Goal: Information Seeking & Learning: Learn about a topic

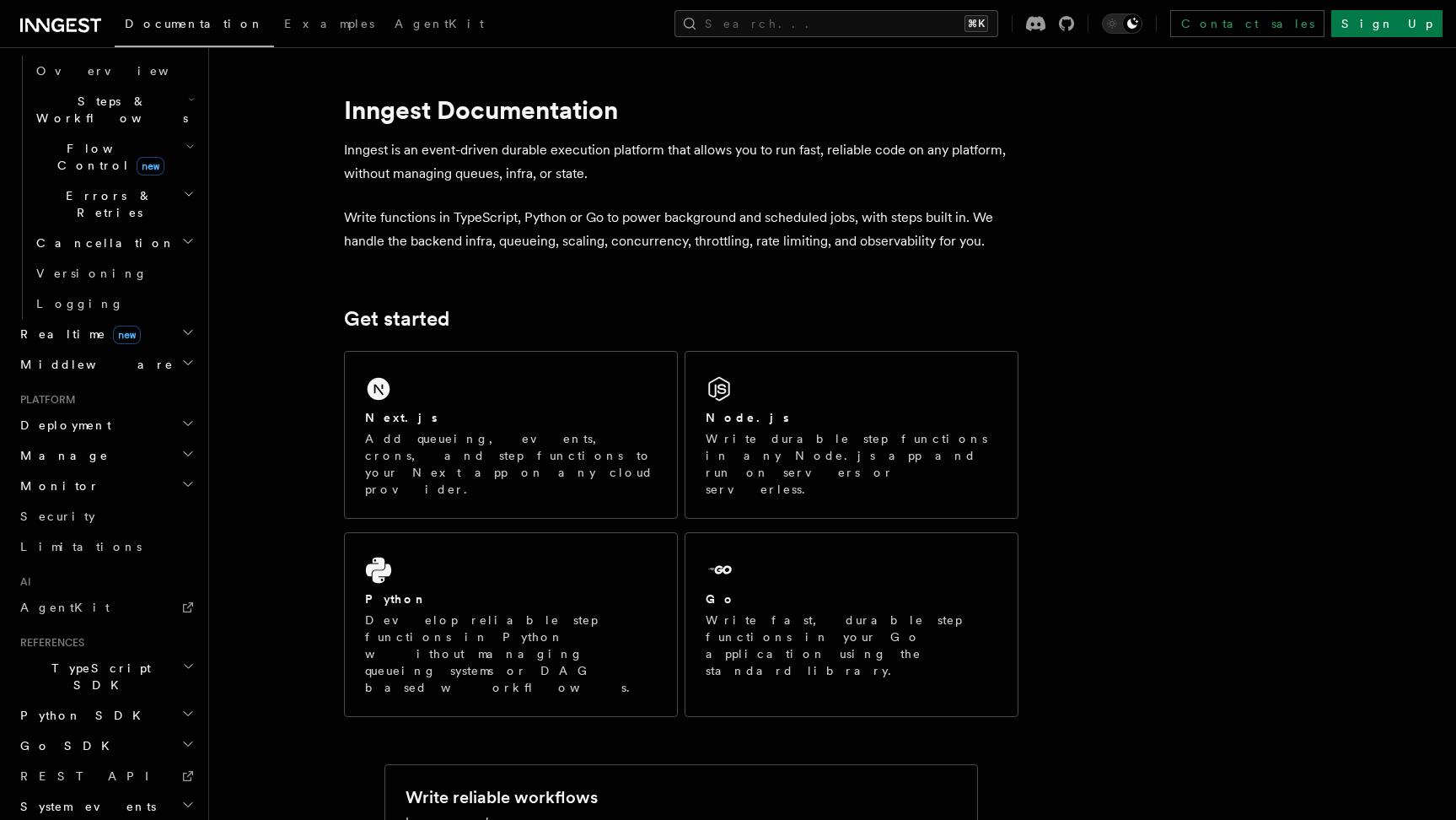
scroll to position [530, 0]
click at [107, 655] on h2 "TypeScript SDK" at bounding box center [106, 679] width 184 height 47
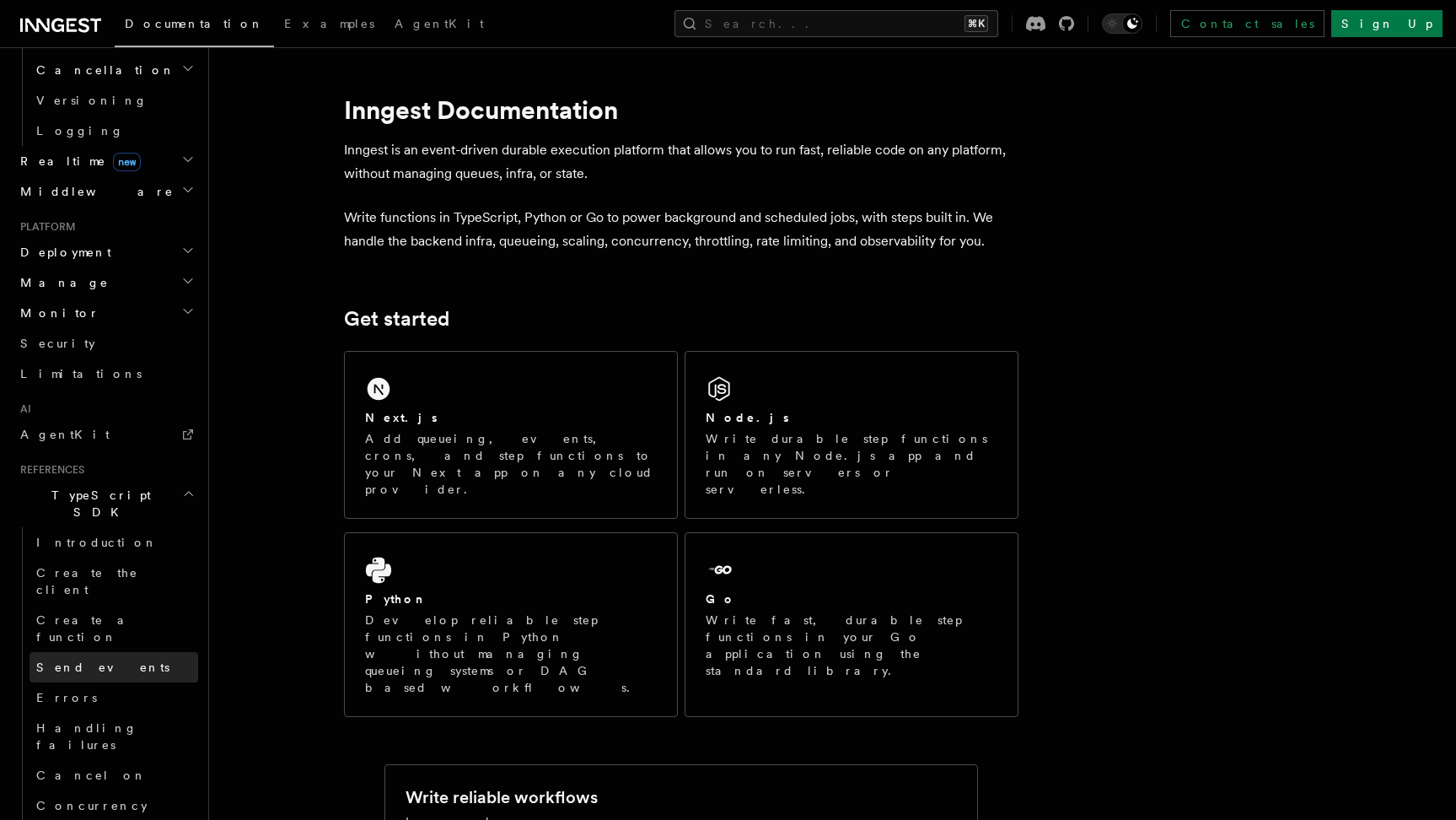
scroll to position [711, 0]
click at [89, 655] on span "Send events" at bounding box center [103, 661] width 133 height 14
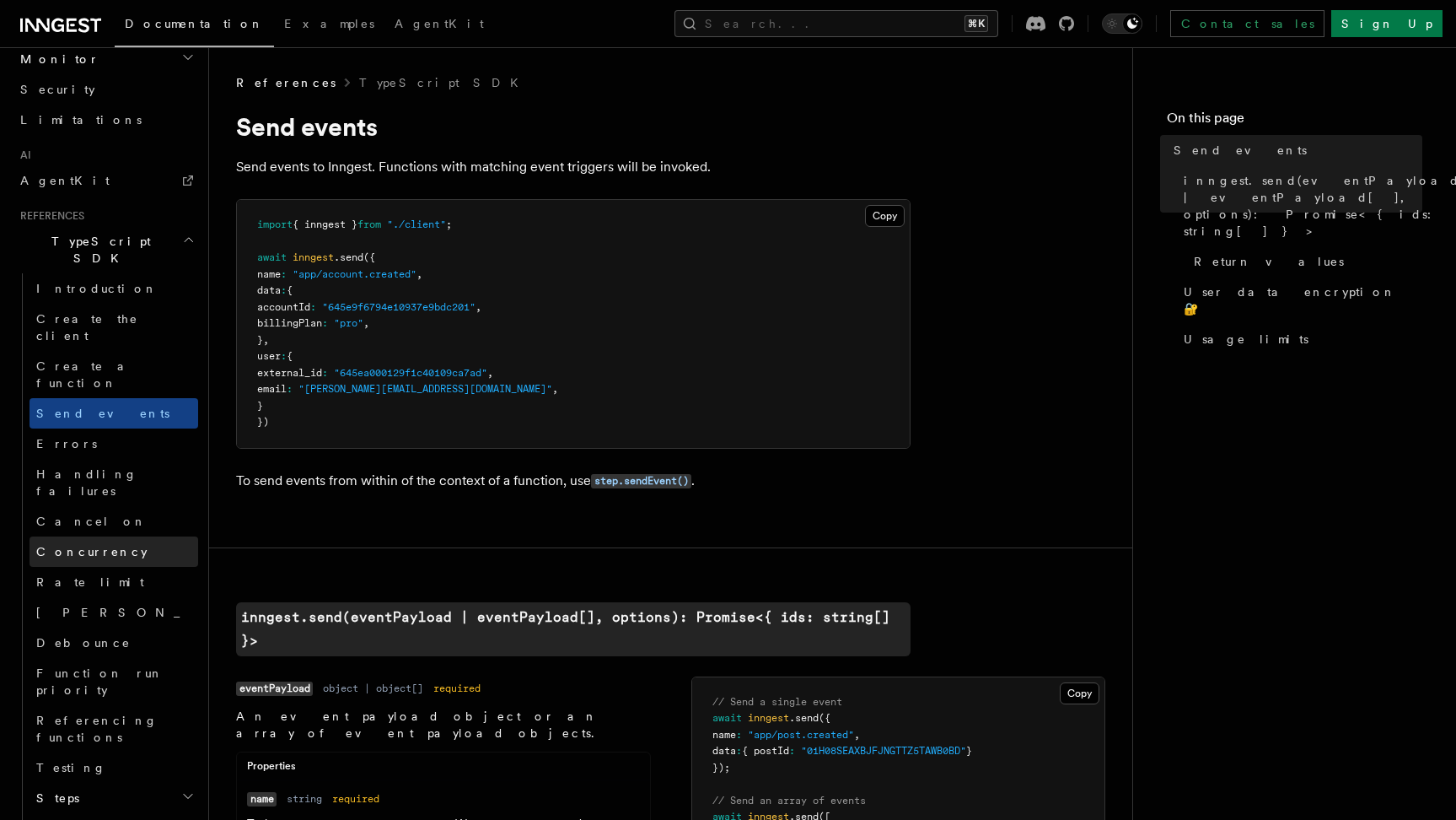
scroll to position [962, 0]
click at [76, 778] on h2 "Steps" at bounding box center [113, 793] width 169 height 30
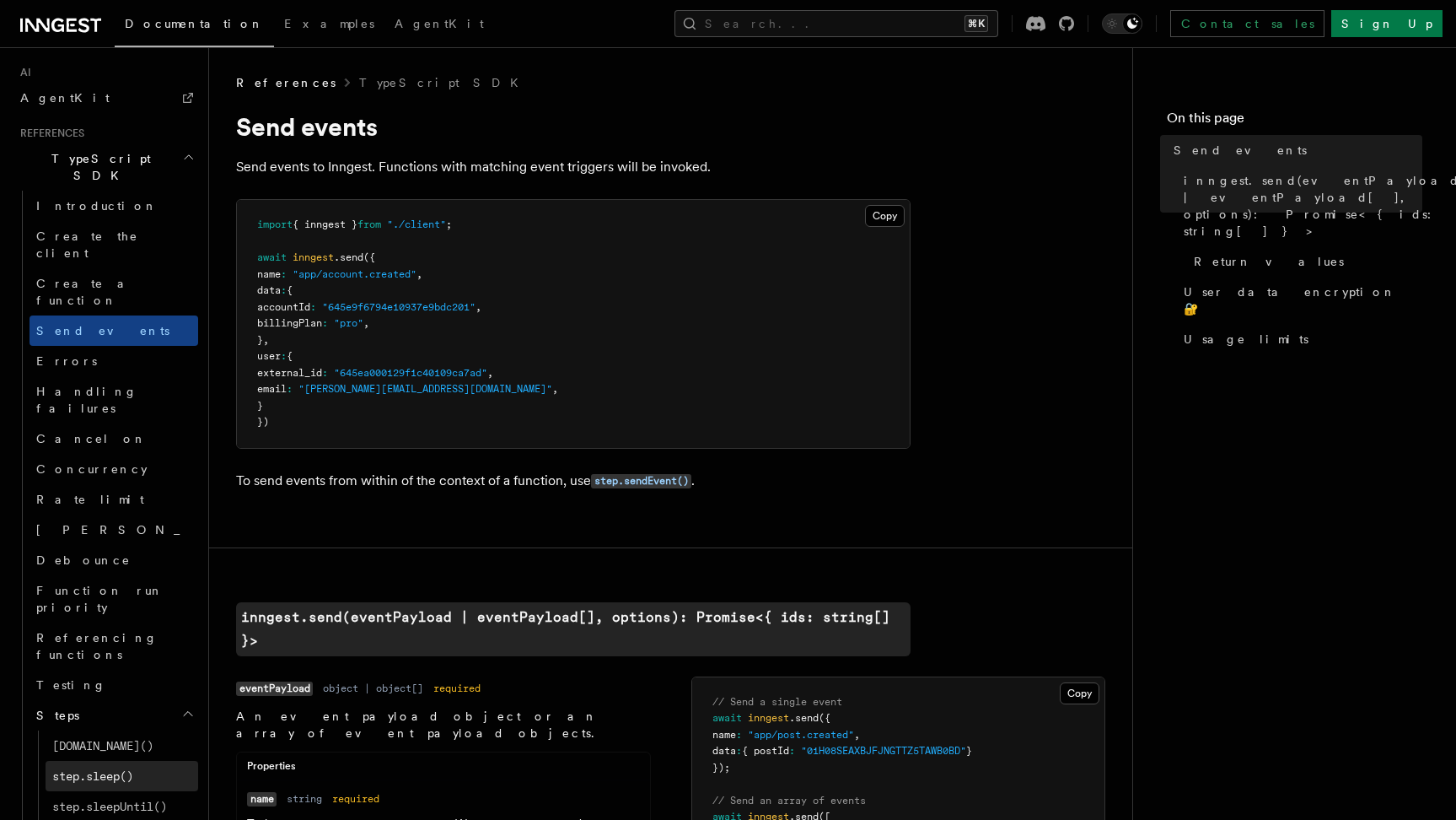
scroll to position [1049, 0]
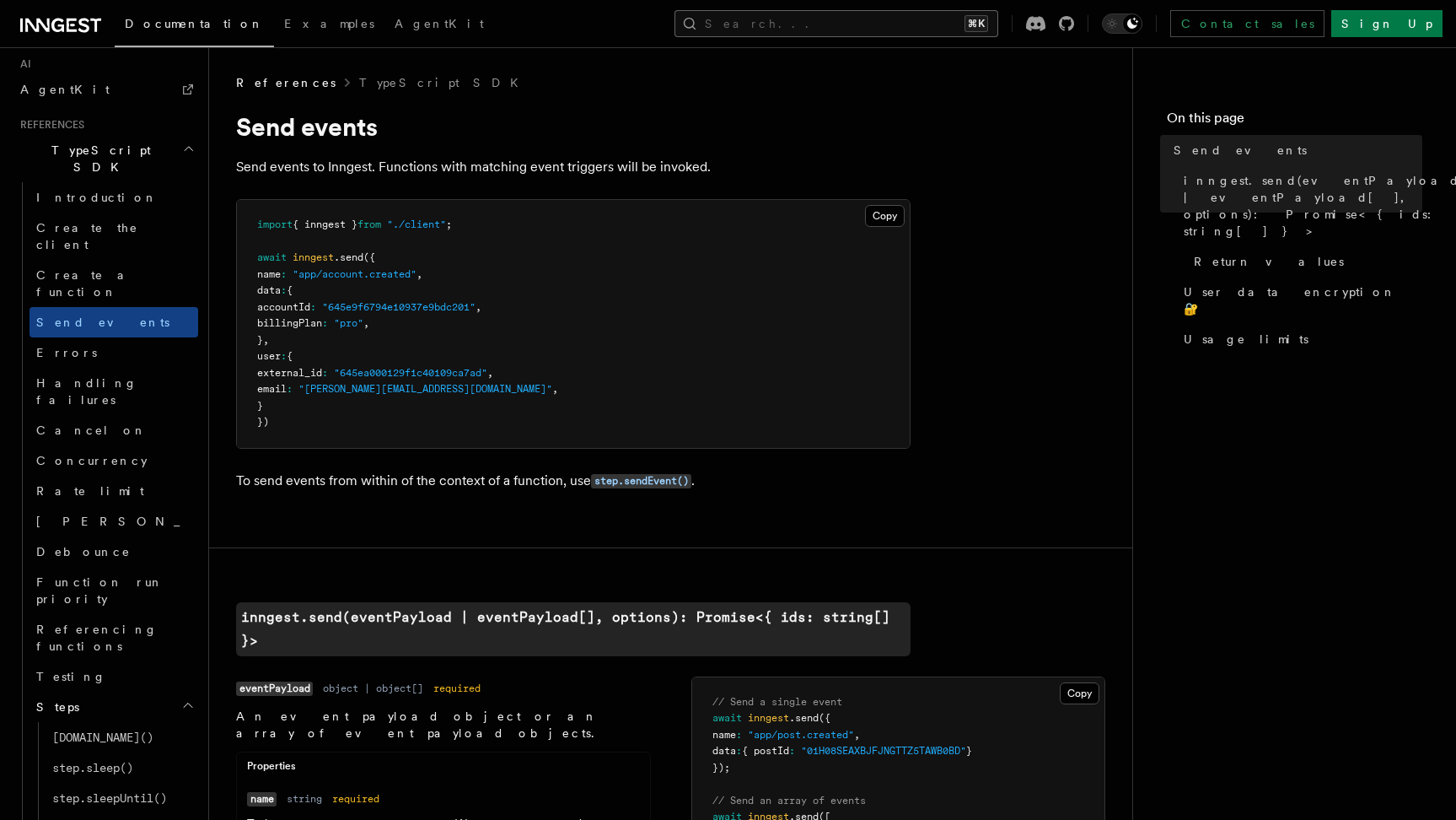
click at [928, 27] on button "Search... ⌘K" at bounding box center [836, 24] width 324 height 27
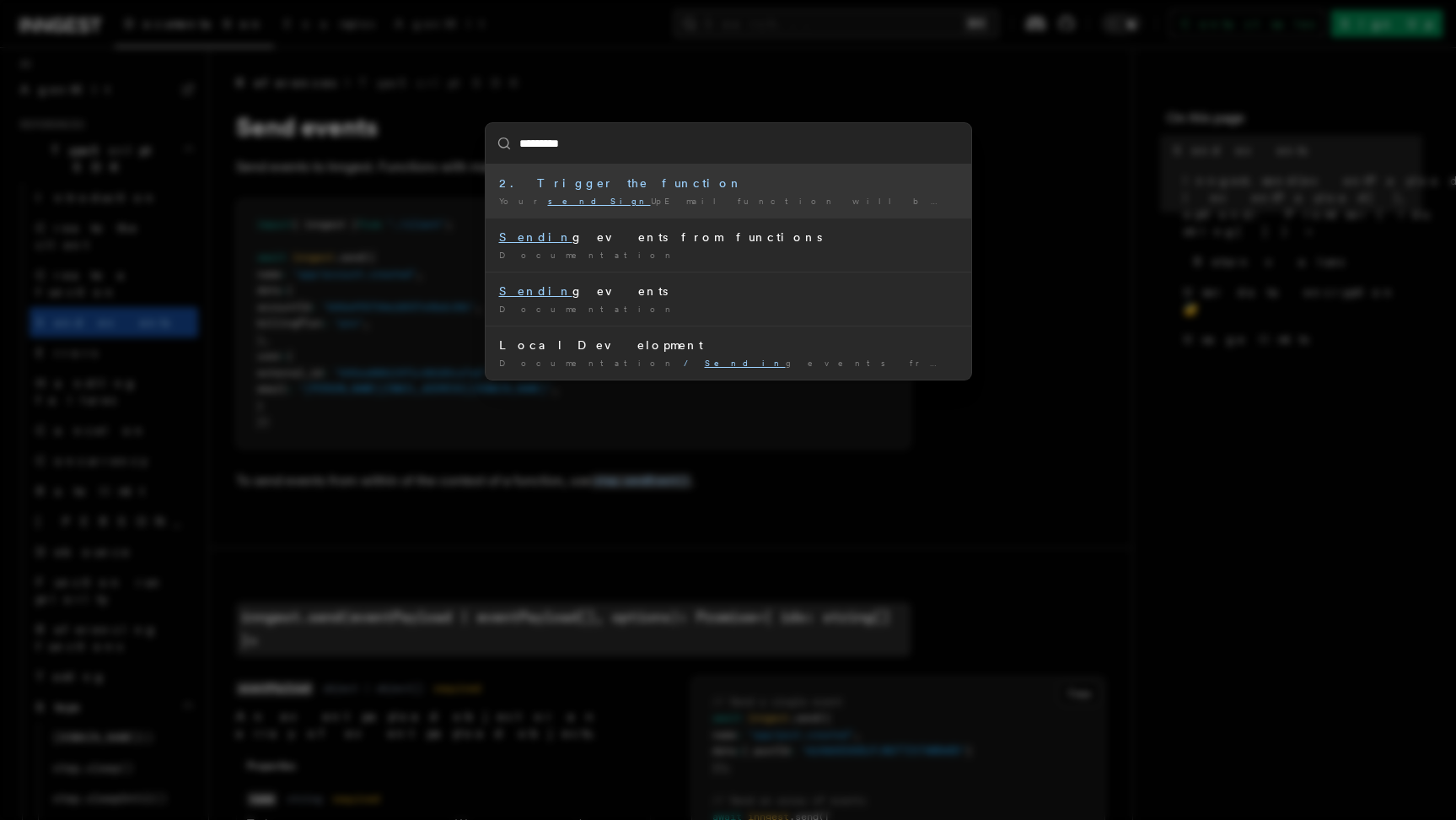
type input "**********"
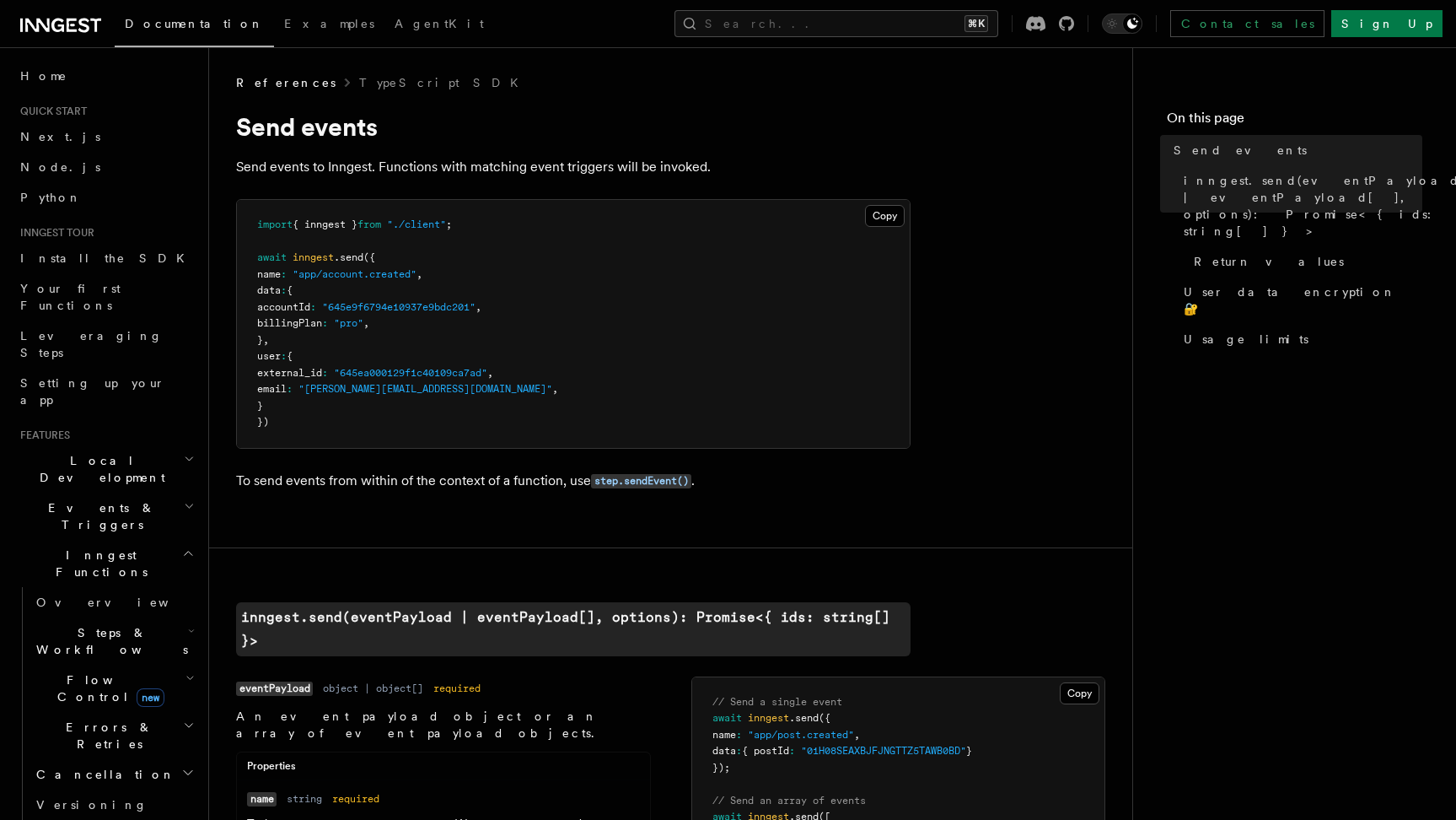
scroll to position [0, 0]
click at [78, 671] on span "Flow Control new" at bounding box center [107, 688] width 156 height 34
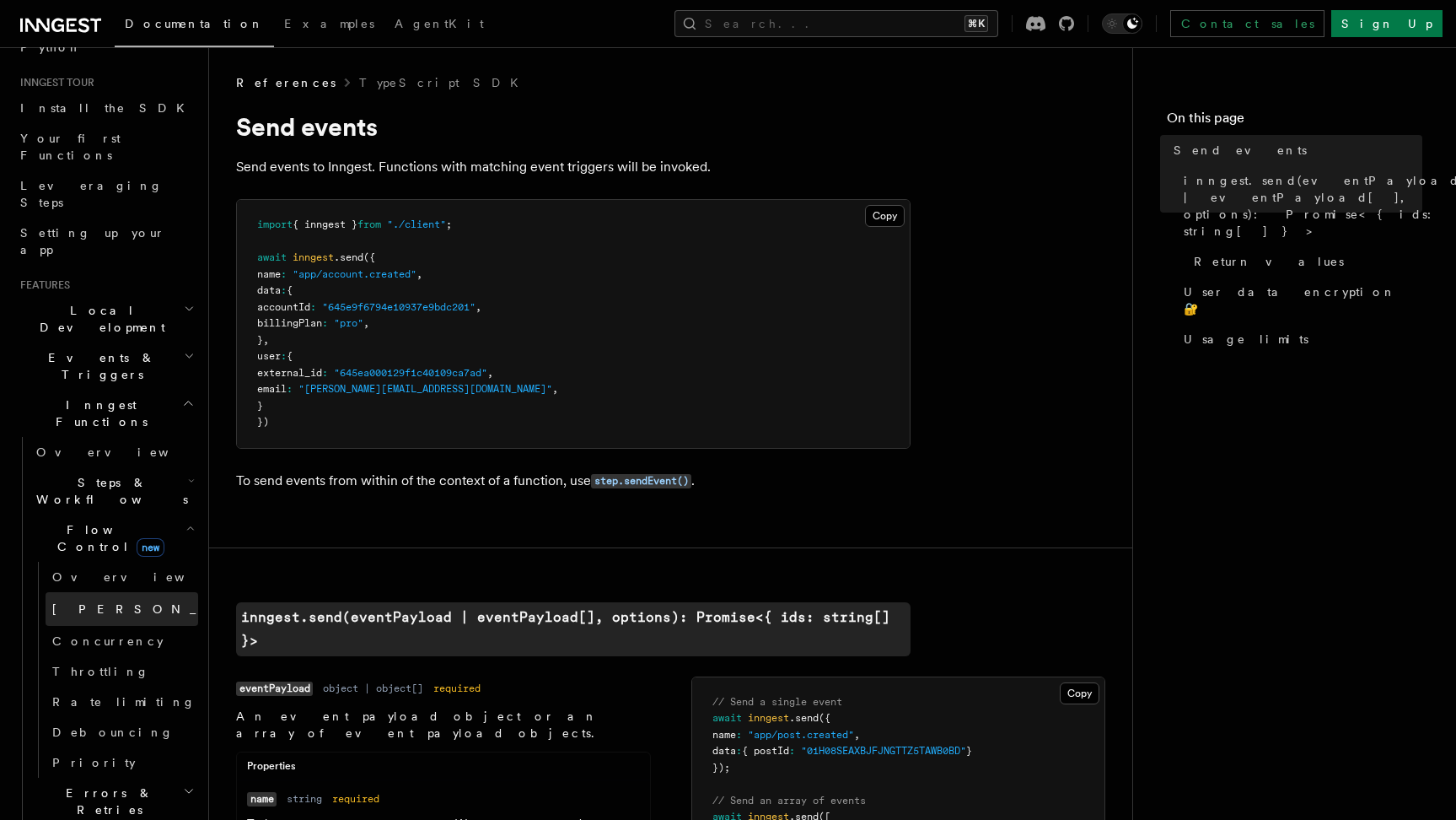
scroll to position [154, 0]
click at [89, 598] on span "[PERSON_NAME]" at bounding box center [175, 605] width 247 height 14
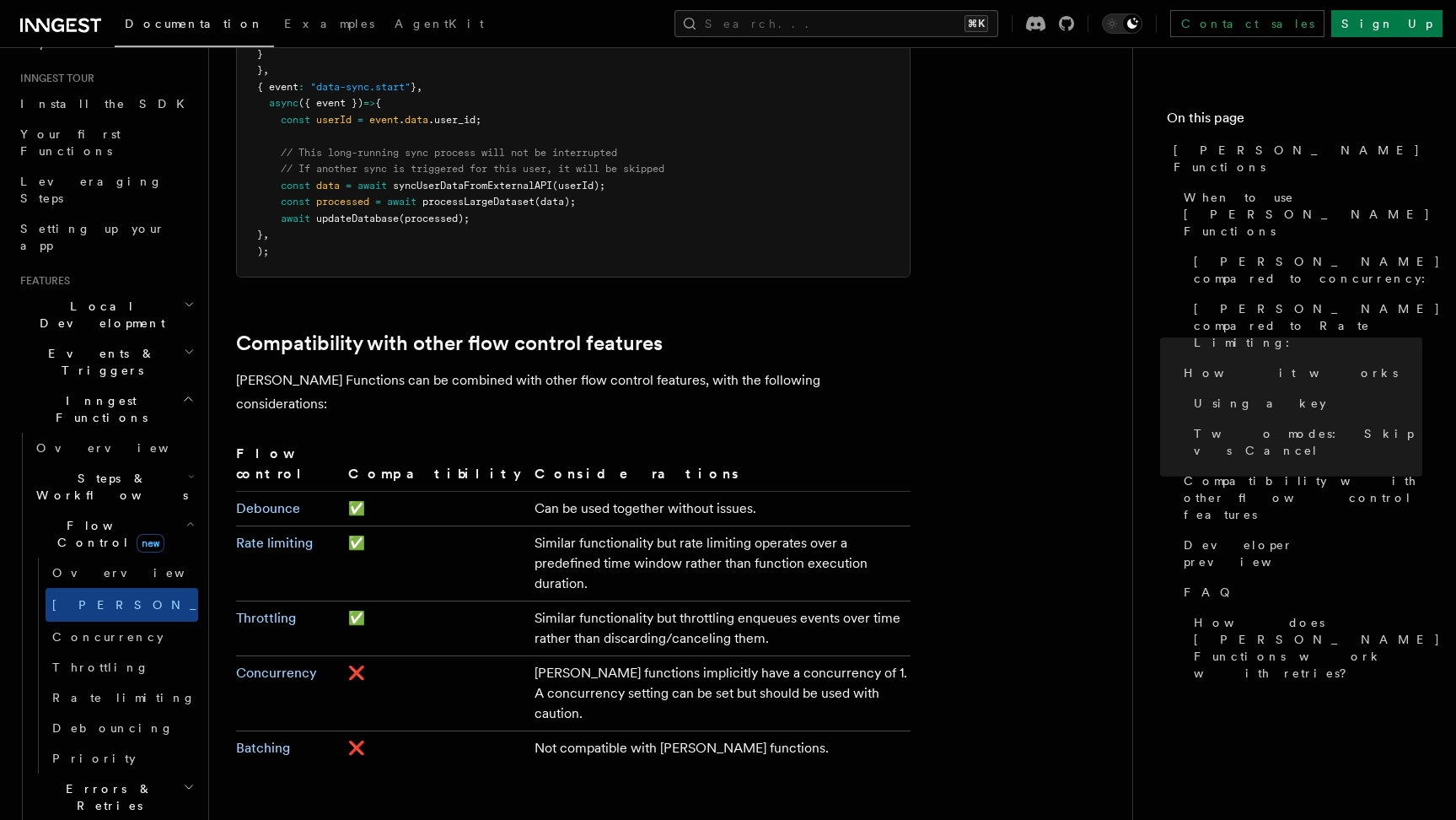
scroll to position [2637, 0]
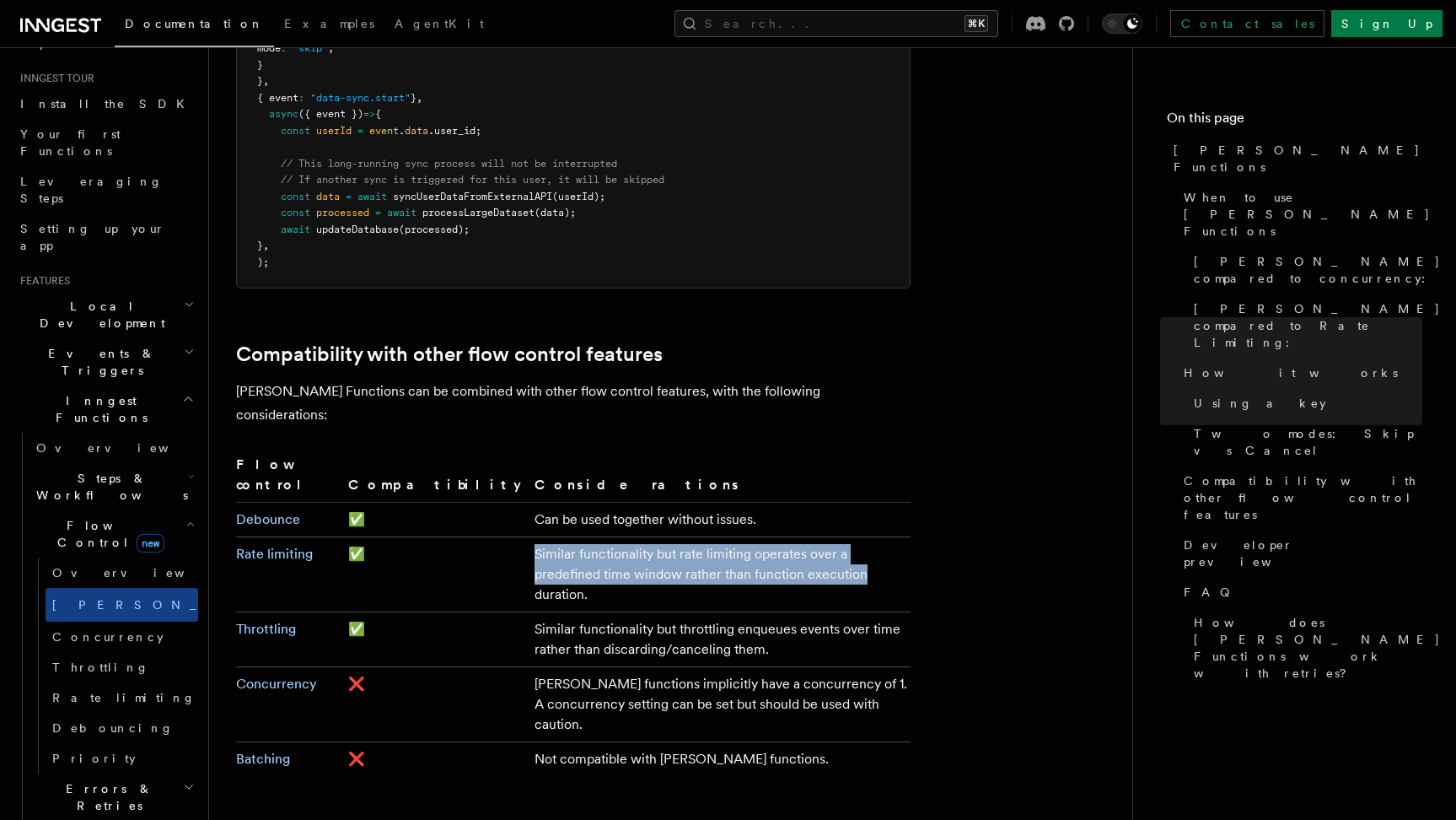
drag, startPoint x: 430, startPoint y: 422, endPoint x: 603, endPoint y: 448, distance: 174.9
click at [603, 537] on td "Similar functionality but rate limiting operates over a predefined time window …" at bounding box center [719, 575] width 383 height 75
drag, startPoint x: 676, startPoint y: 449, endPoint x: 435, endPoint y: 432, distance: 241.6
click at [528, 537] on td "Similar functionality but rate limiting operates over a predefined time window …" at bounding box center [719, 575] width 383 height 75
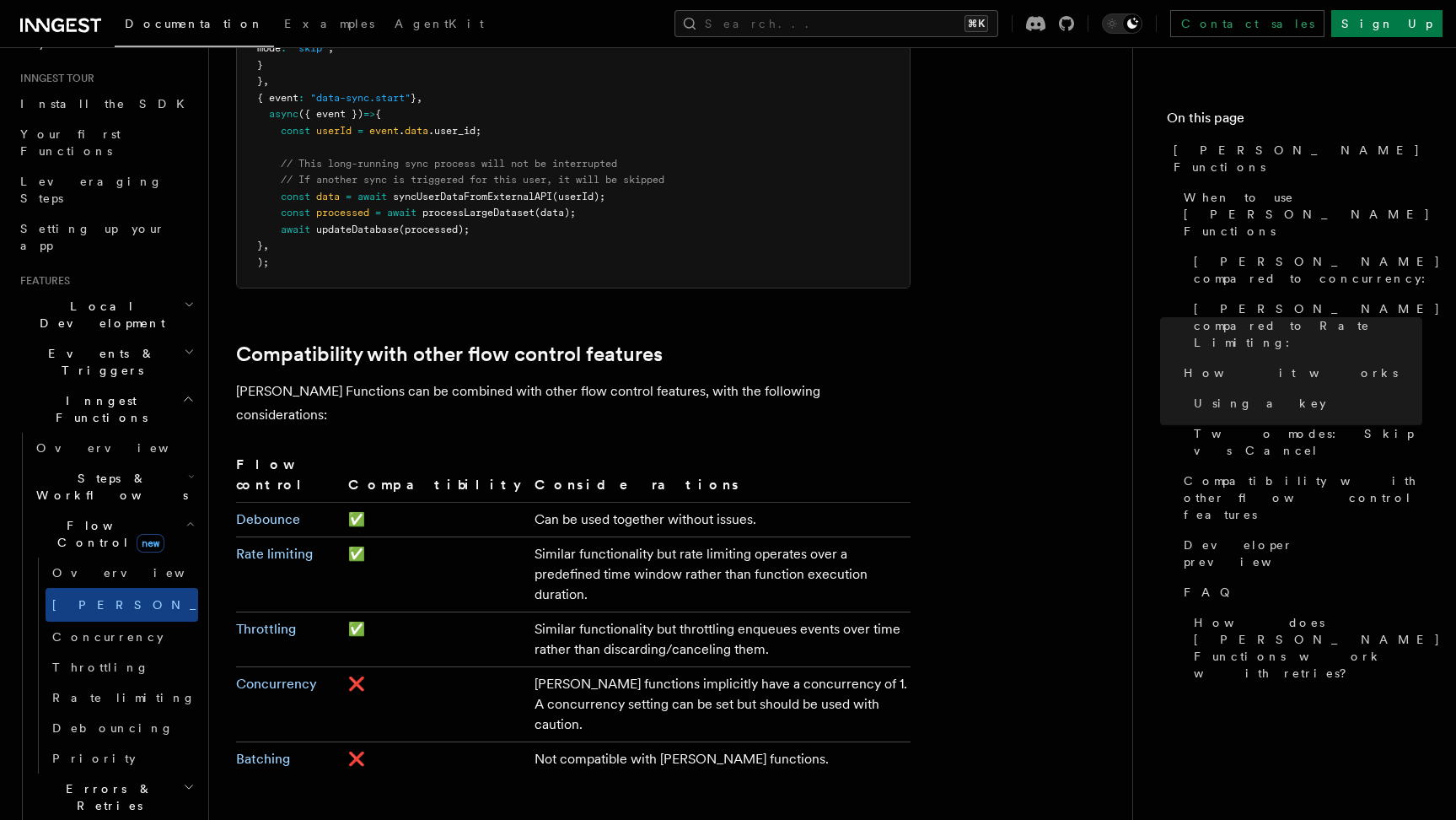
click at [528, 612] on td "Similar functionality but throttling enqueues events over time rather than disc…" at bounding box center [719, 639] width 383 height 55
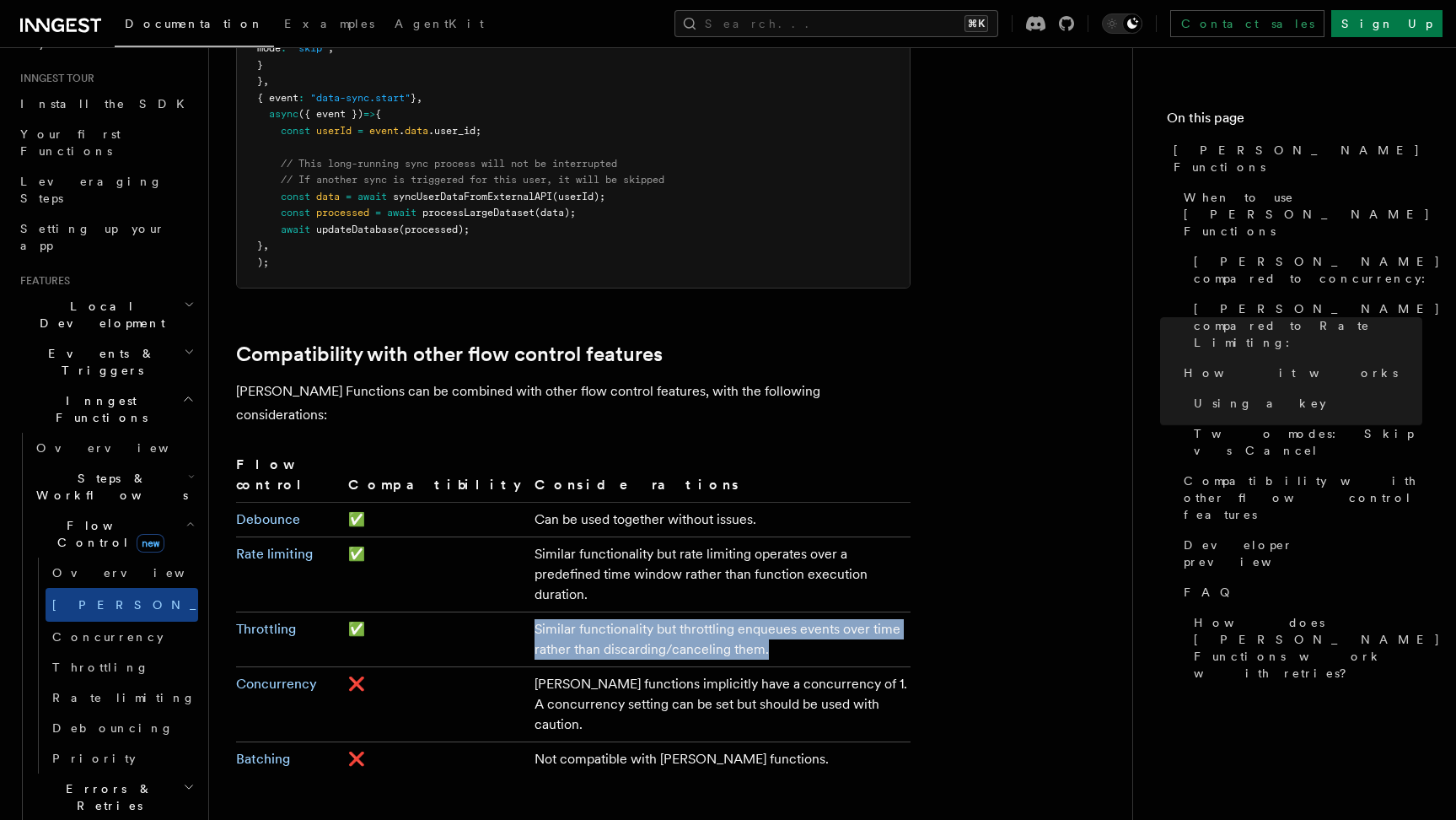
drag, startPoint x: 421, startPoint y: 479, endPoint x: 609, endPoint y: 496, distance: 188.8
click at [609, 612] on td "Similar functionality but throttling enqueues events over time rather than disc…" at bounding box center [719, 639] width 383 height 55
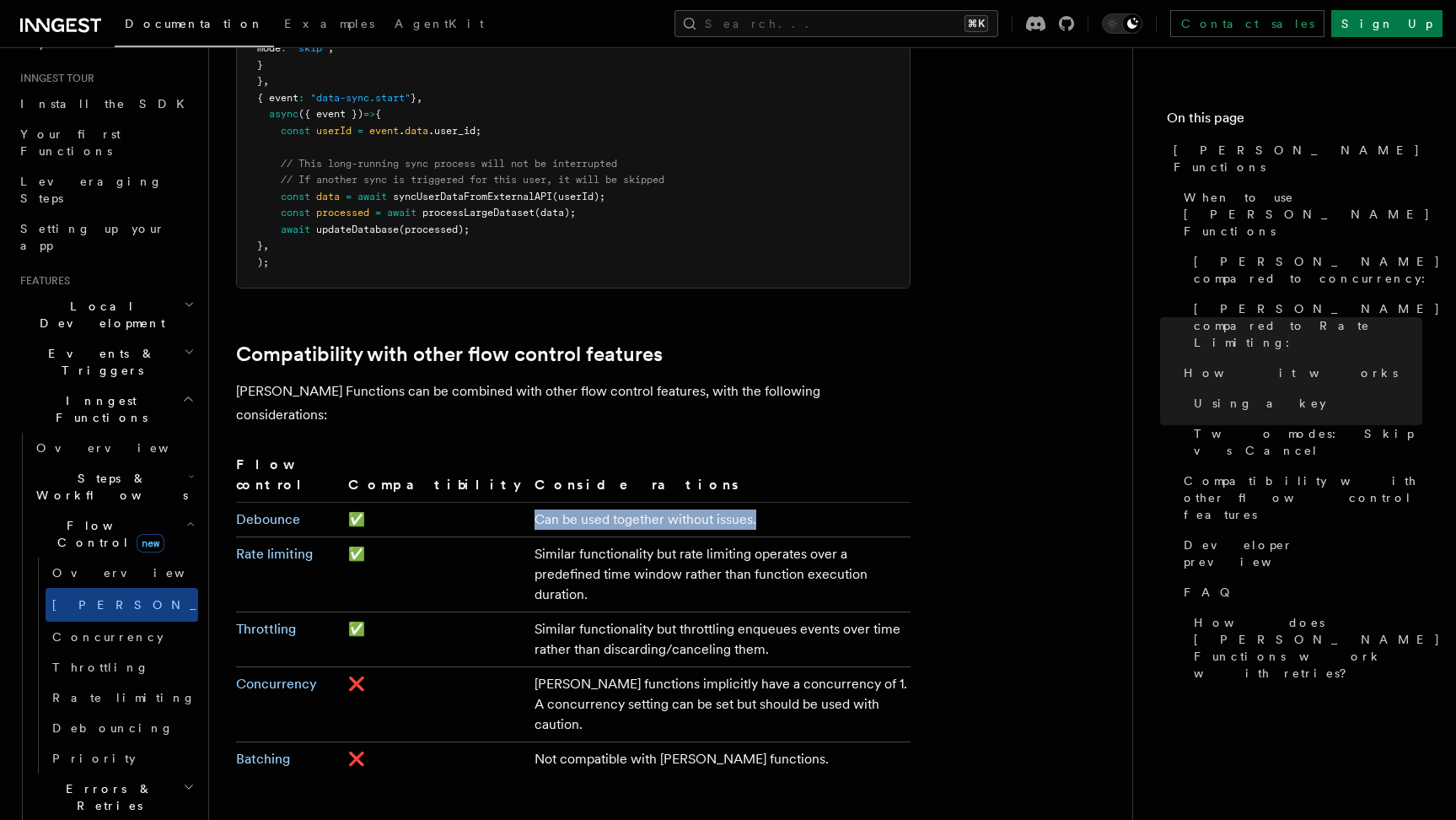
drag, startPoint x: 423, startPoint y: 398, endPoint x: 667, endPoint y: 400, distance: 244.0
click at [667, 503] on td "Can be used together without issues." at bounding box center [719, 520] width 383 height 35
click at [528, 453] on th "Considerations" at bounding box center [719, 478] width 383 height 49
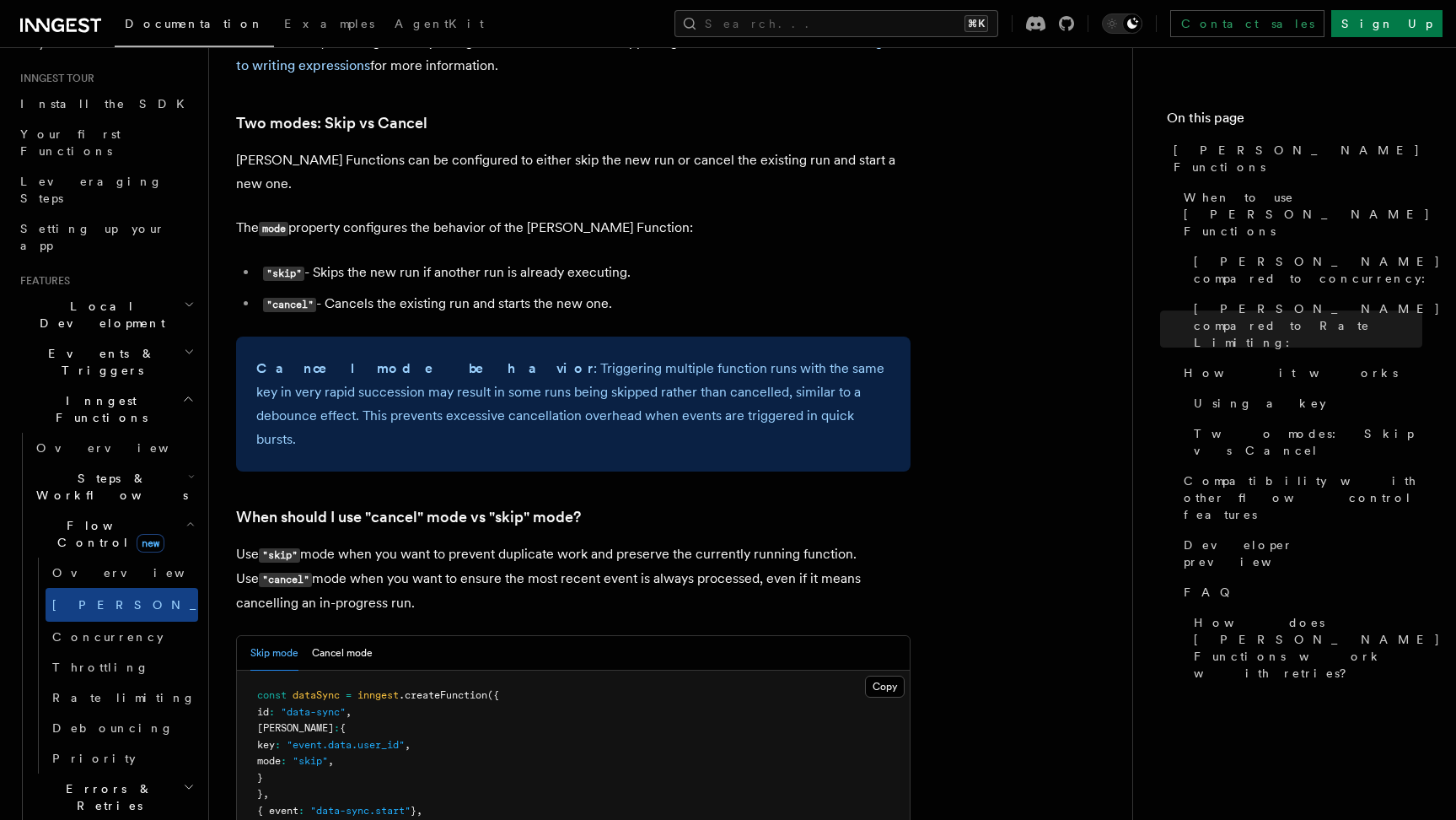
scroll to position [1916, 0]
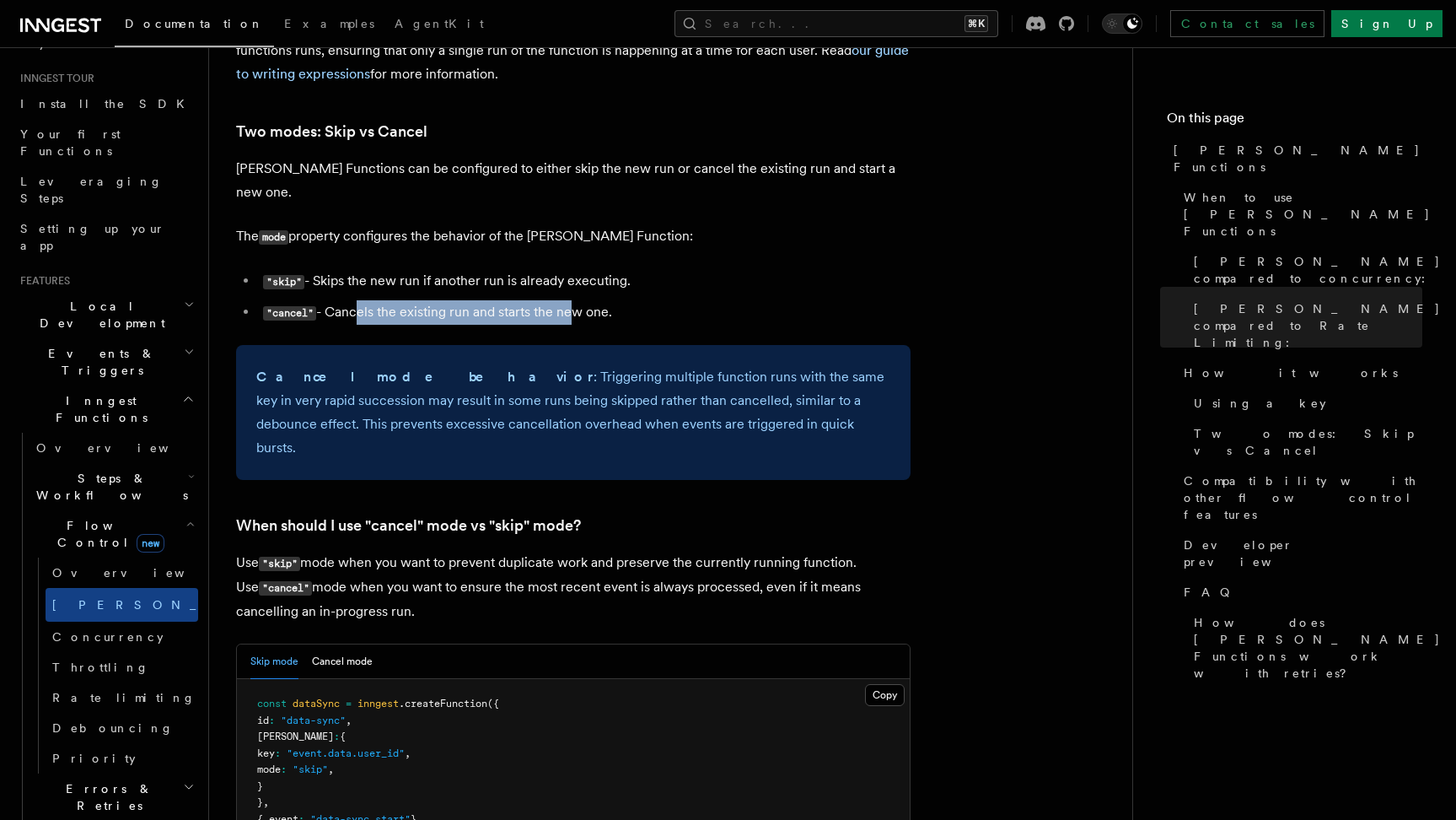
drag, startPoint x: 358, startPoint y: 259, endPoint x: 573, endPoint y: 260, distance: 215.0
click at [573, 300] on li ""cancel" - Cancels the existing run and starts the new one." at bounding box center [584, 312] width 653 height 25
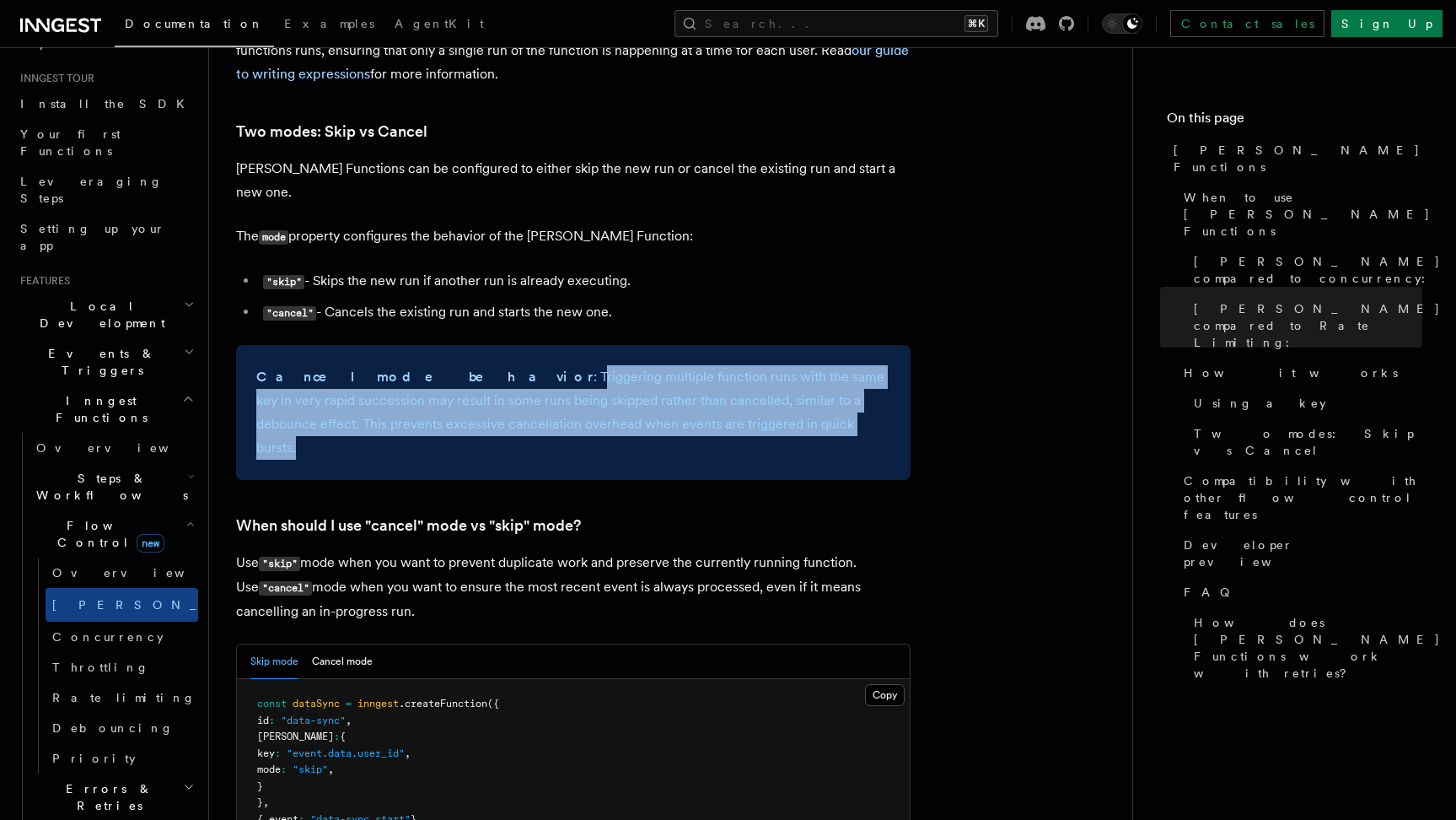
drag, startPoint x: 408, startPoint y: 326, endPoint x: 610, endPoint y: 390, distance: 211.9
click at [610, 390] on div "Cancel mode behavior : Triggering multiple function runs with the same key in v…" at bounding box center [573, 412] width 675 height 135
click at [512, 365] on p "Cancel mode behavior : Triggering multiple function runs with the same key in v…" at bounding box center [573, 412] width 634 height 95
drag, startPoint x: 459, startPoint y: 320, endPoint x: 606, endPoint y: 368, distance: 154.6
click at [606, 368] on p "Cancel mode behavior : Triggering multiple function runs with the same key in v…" at bounding box center [573, 412] width 634 height 95
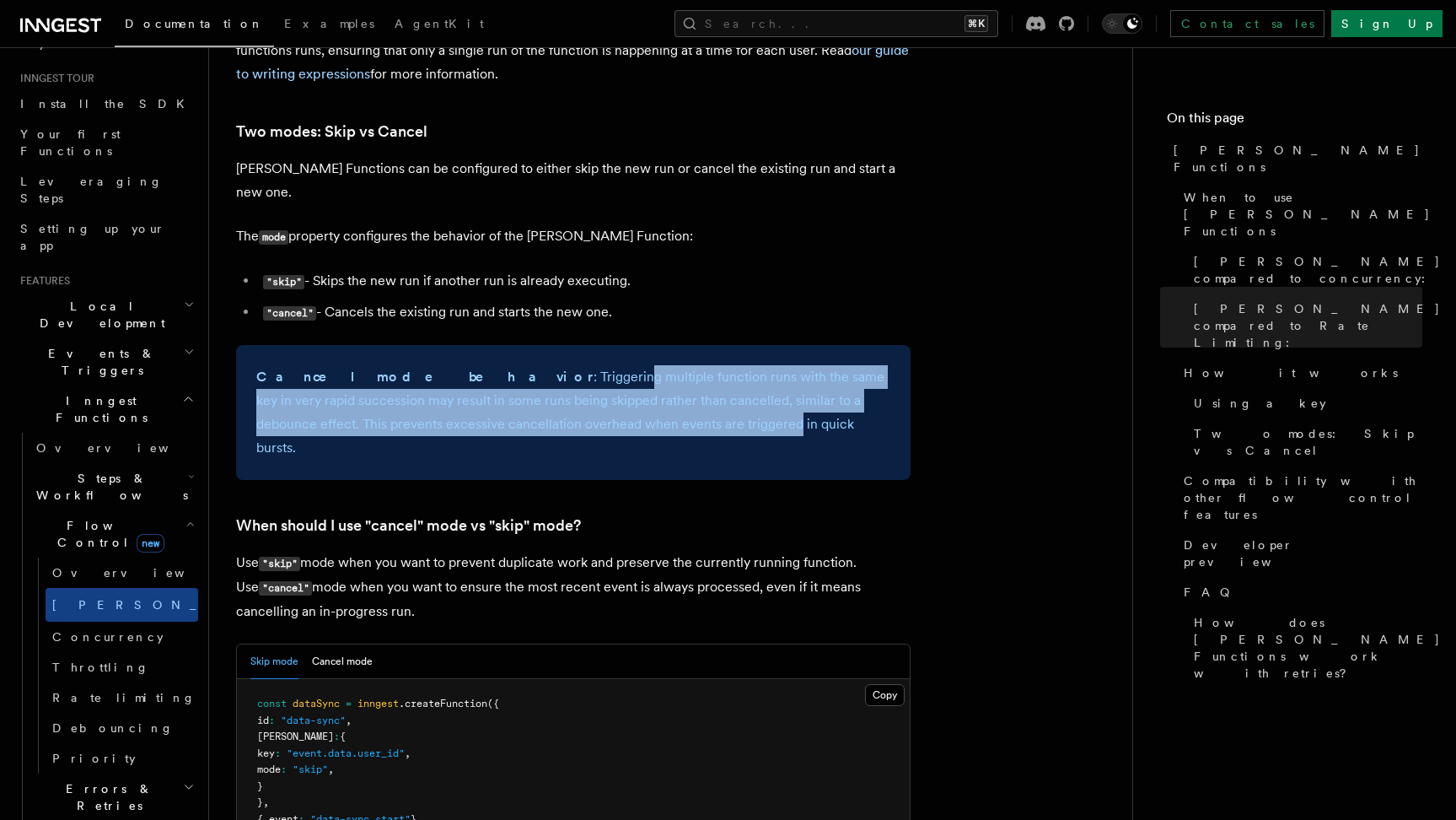
click at [411, 365] on p "Cancel mode behavior : Triggering multiple function runs with the same key in v…" at bounding box center [573, 412] width 634 height 95
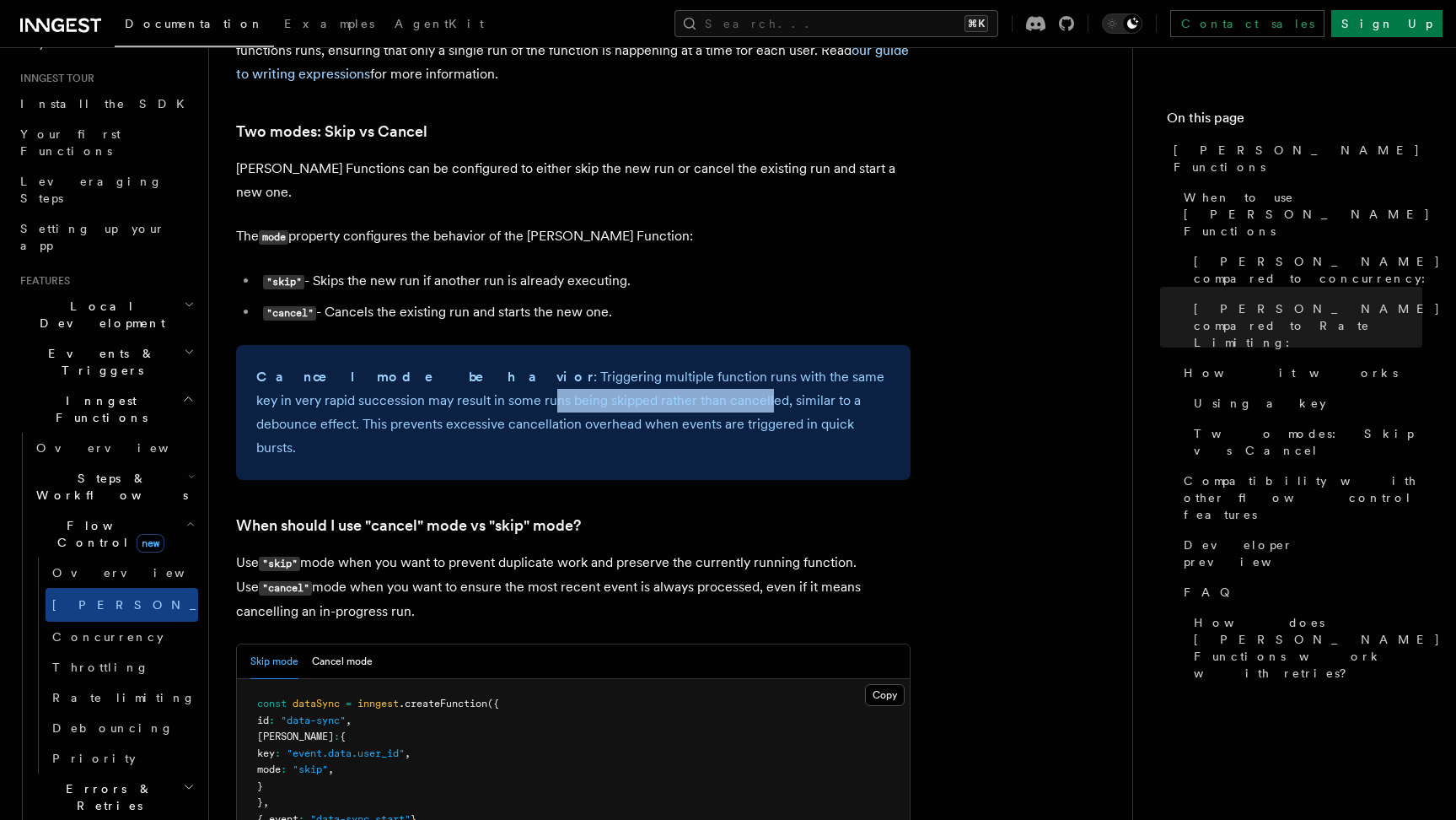
drag, startPoint x: 354, startPoint y: 354, endPoint x: 569, endPoint y: 354, distance: 215.0
click at [569, 365] on p "Cancel mode behavior : Triggering multiple function runs with the same key in v…" at bounding box center [573, 412] width 634 height 95
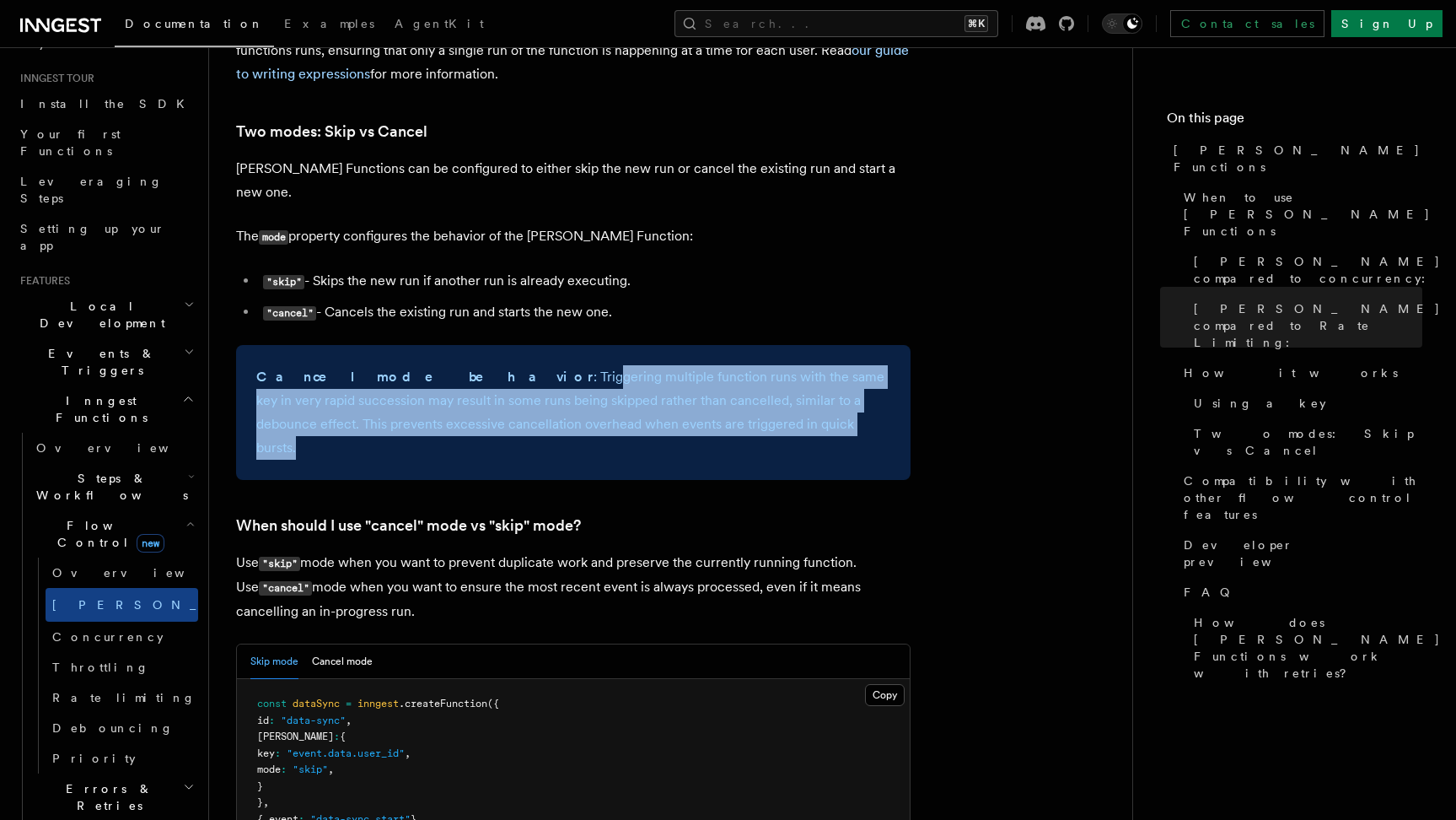
drag, startPoint x: 713, startPoint y: 374, endPoint x: 427, endPoint y: 321, distance: 290.9
click at [427, 365] on p "Cancel mode behavior : Triggering multiple function runs with the same key in v…" at bounding box center [573, 412] width 634 height 95
click at [428, 365] on p "Cancel mode behavior : Triggering multiple function runs with the same key in v…" at bounding box center [573, 412] width 634 height 95
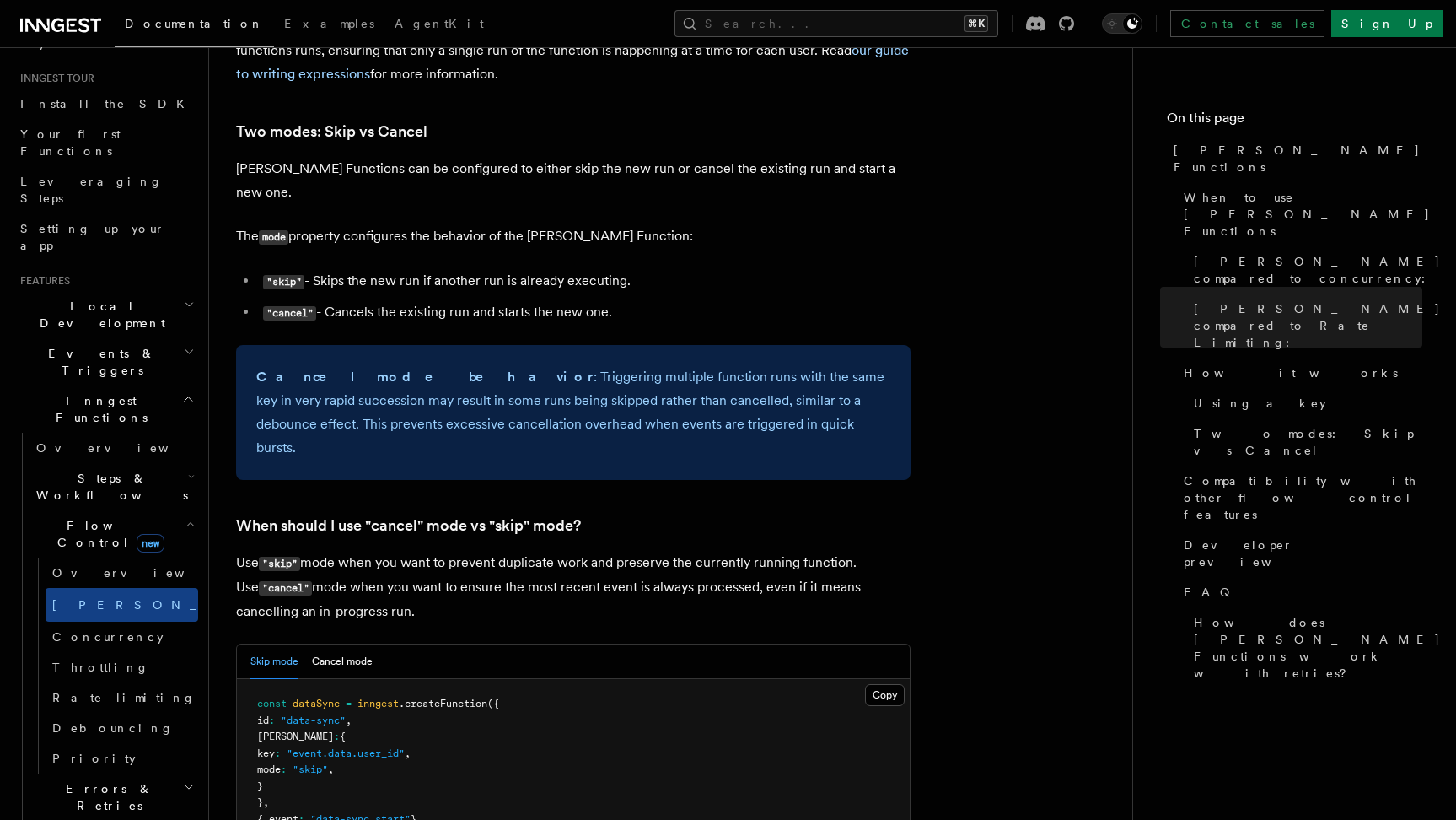
click at [478, 368] on p "Cancel mode behavior : Triggering multiple function runs with the same key in v…" at bounding box center [573, 412] width 634 height 95
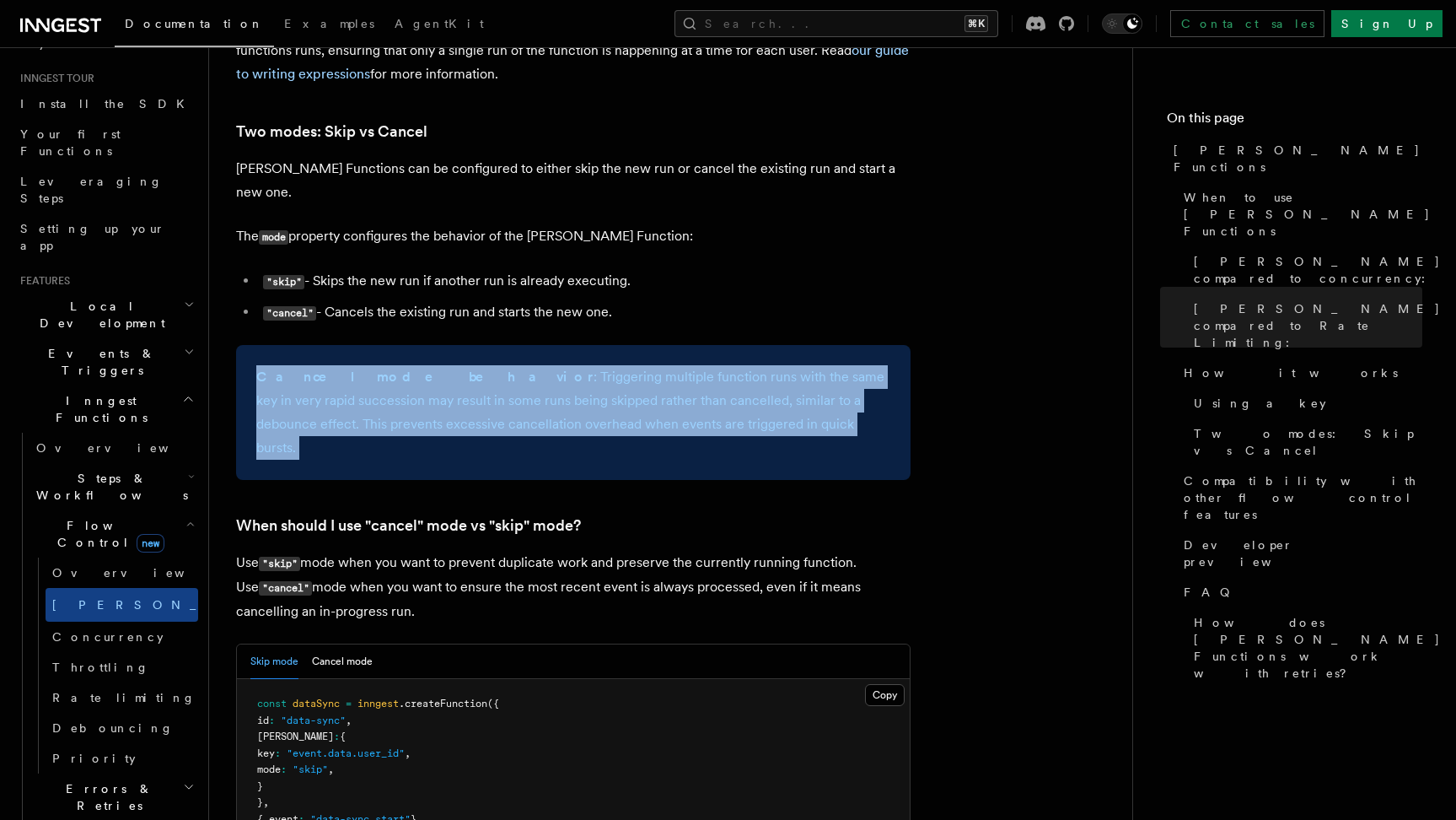
click at [478, 368] on p "Cancel mode behavior : Triggering multiple function runs with the same key in v…" at bounding box center [573, 412] width 634 height 95
click at [535, 368] on p "Cancel mode behavior : Triggering multiple function runs with the same key in v…" at bounding box center [573, 412] width 634 height 95
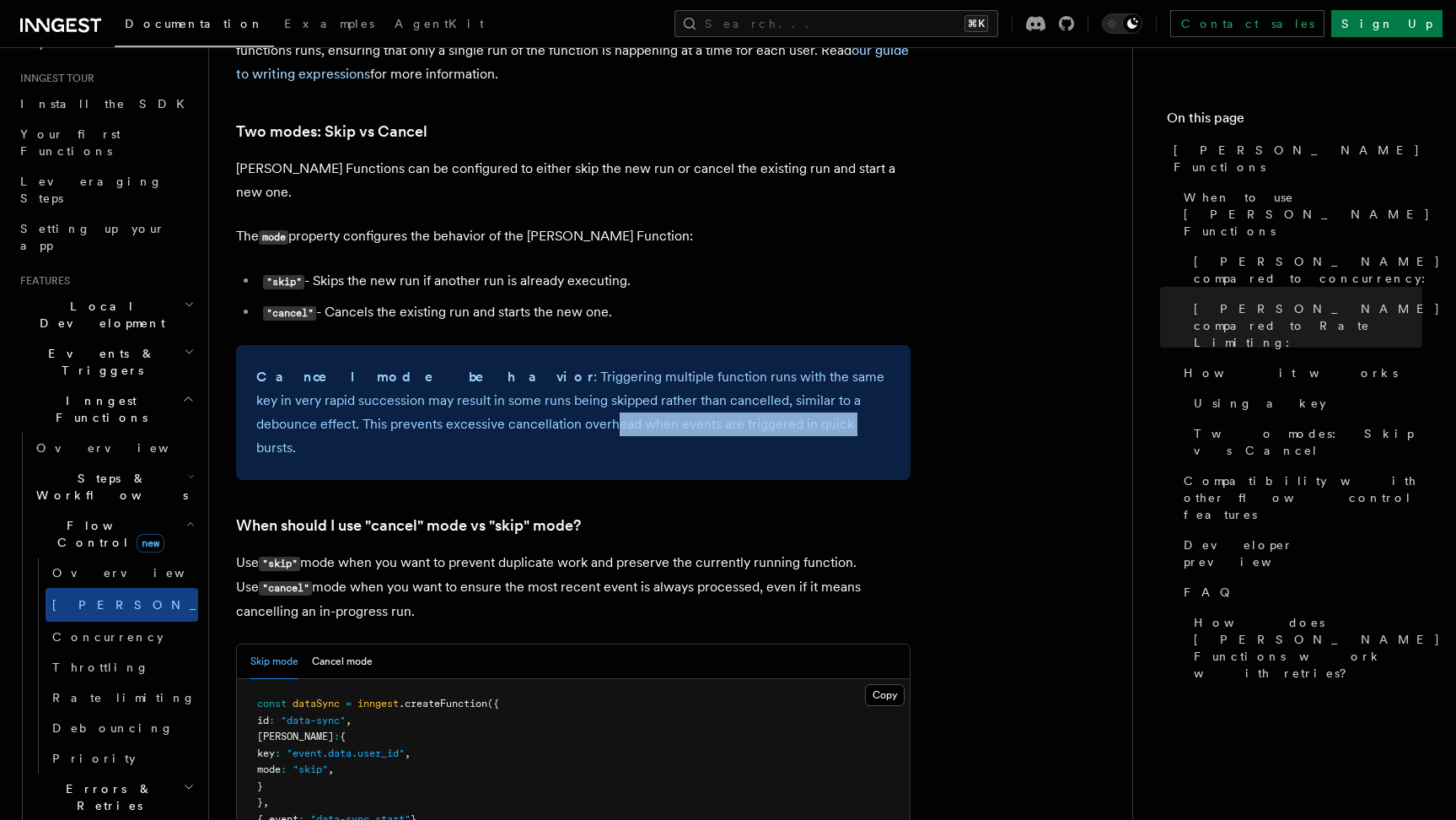
drag, startPoint x: 429, startPoint y: 370, endPoint x: 663, endPoint y: 370, distance: 234.0
click at [663, 370] on p "Cancel mode behavior : Triggering multiple function runs with the same key in v…" at bounding box center [573, 412] width 634 height 95
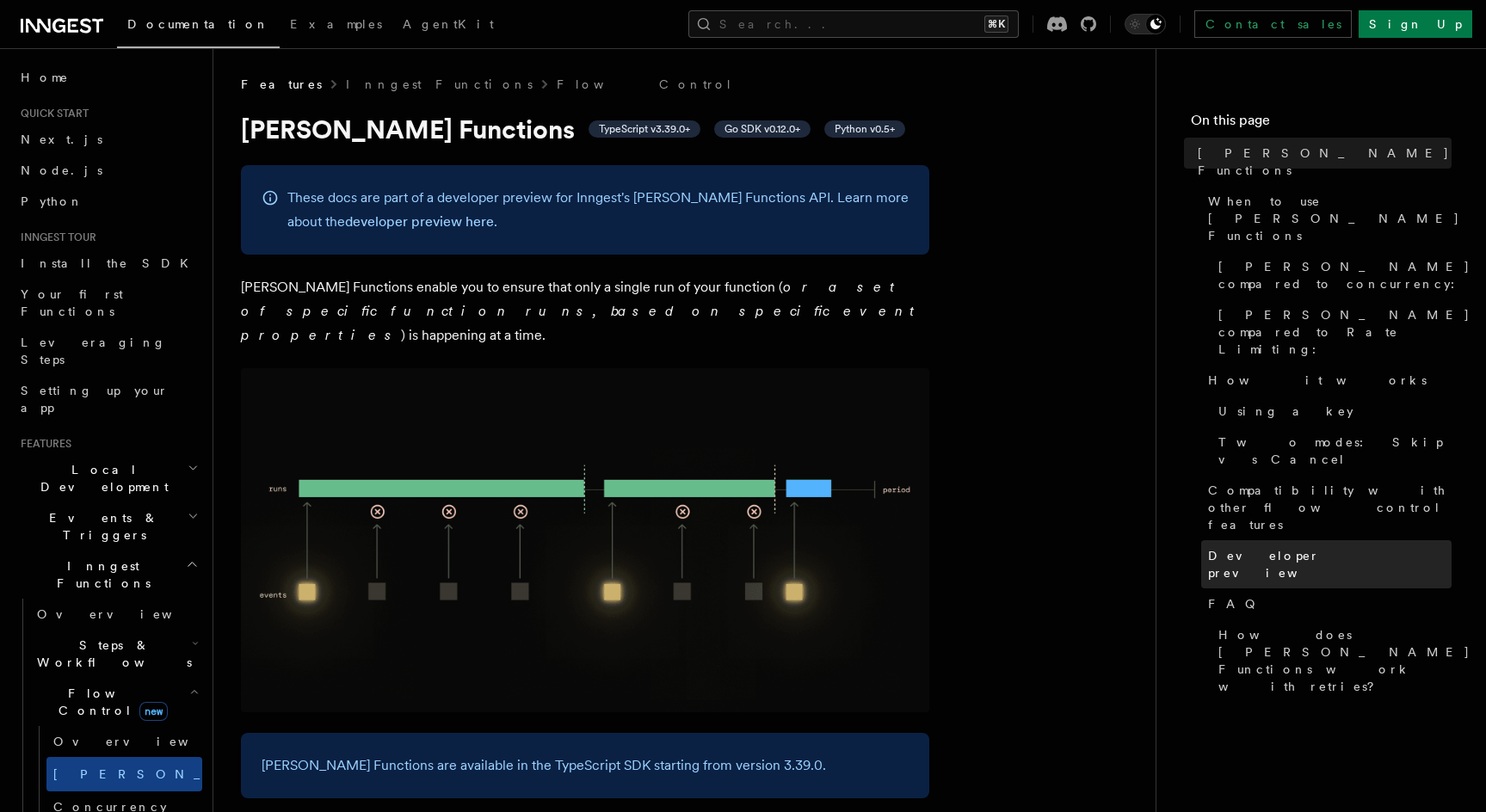
click at [1258, 547] on span "Developer preview" at bounding box center [1330, 564] width 244 height 34
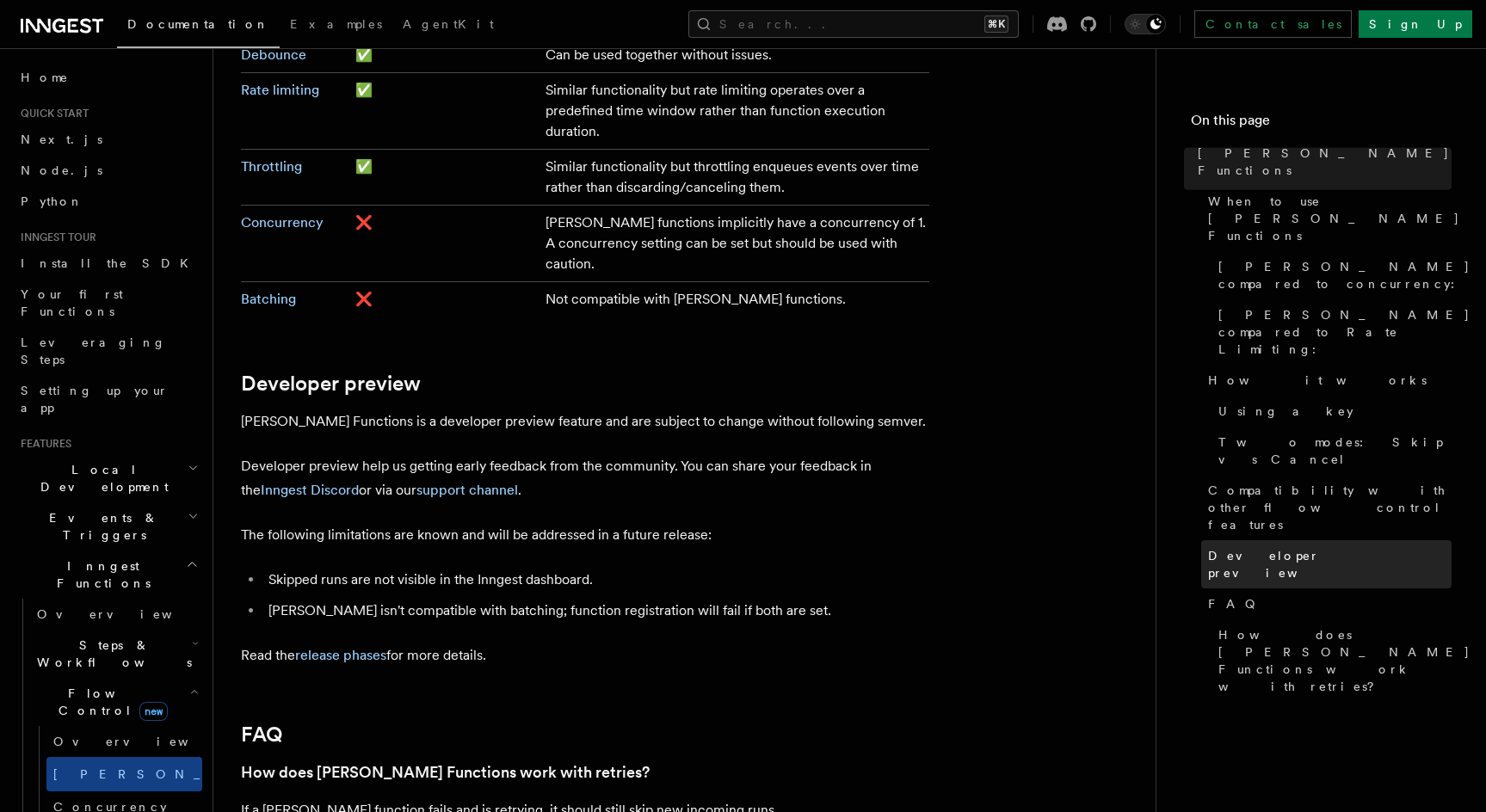
scroll to position [3281, 0]
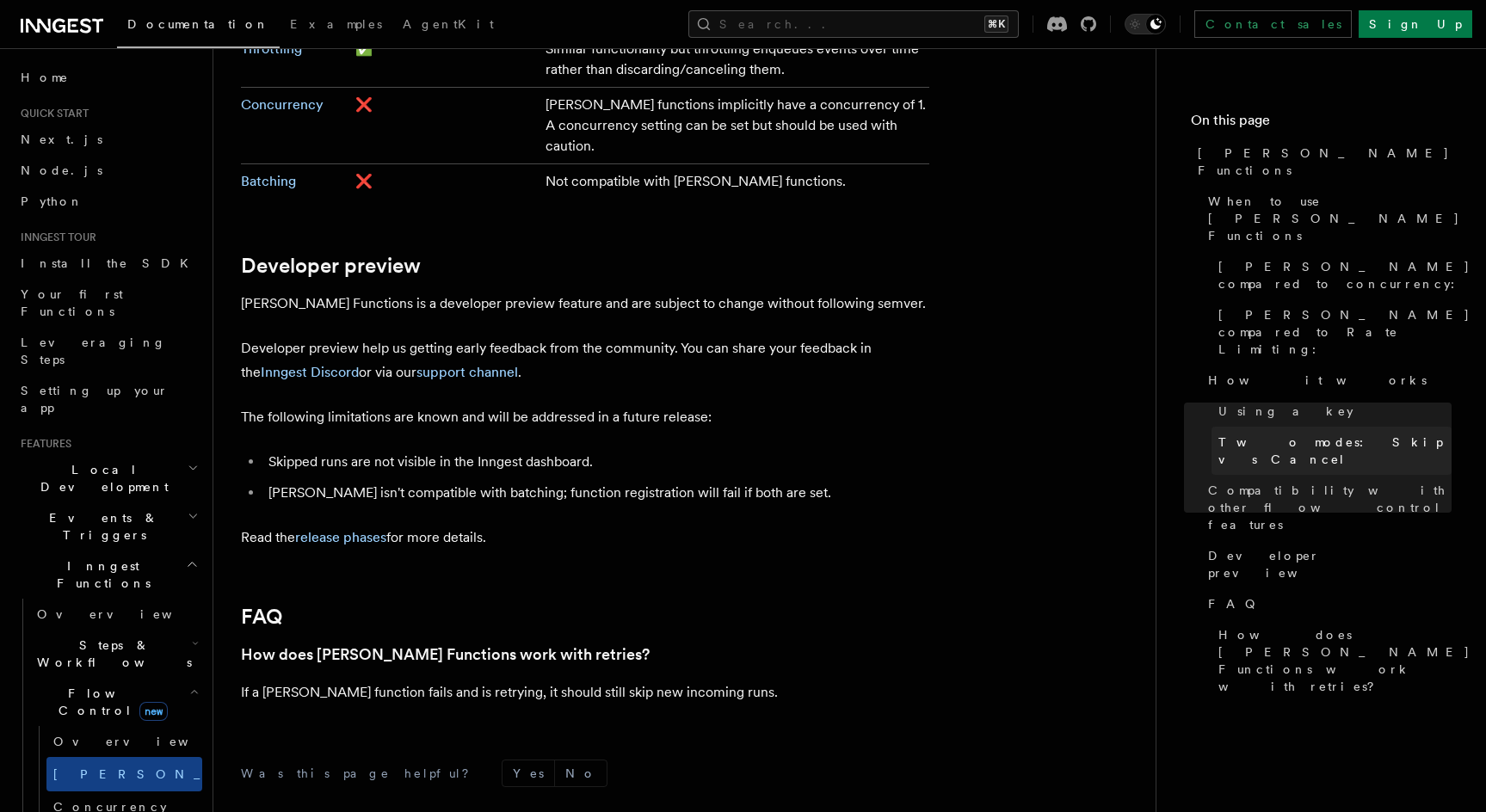
click at [1265, 433] on span "Two modes: Skip vs Cancel" at bounding box center [1334, 450] width 234 height 34
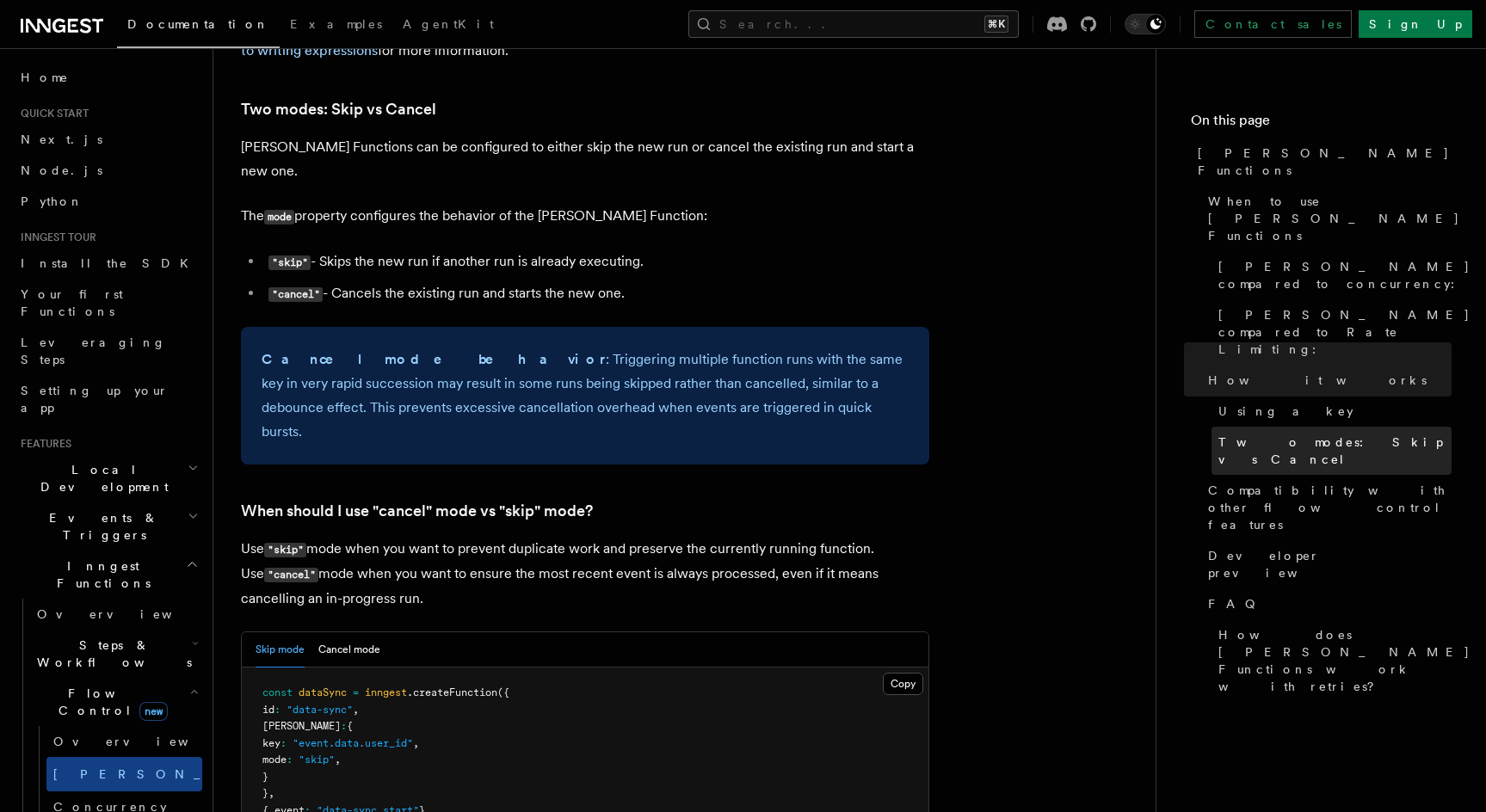
scroll to position [1964, 0]
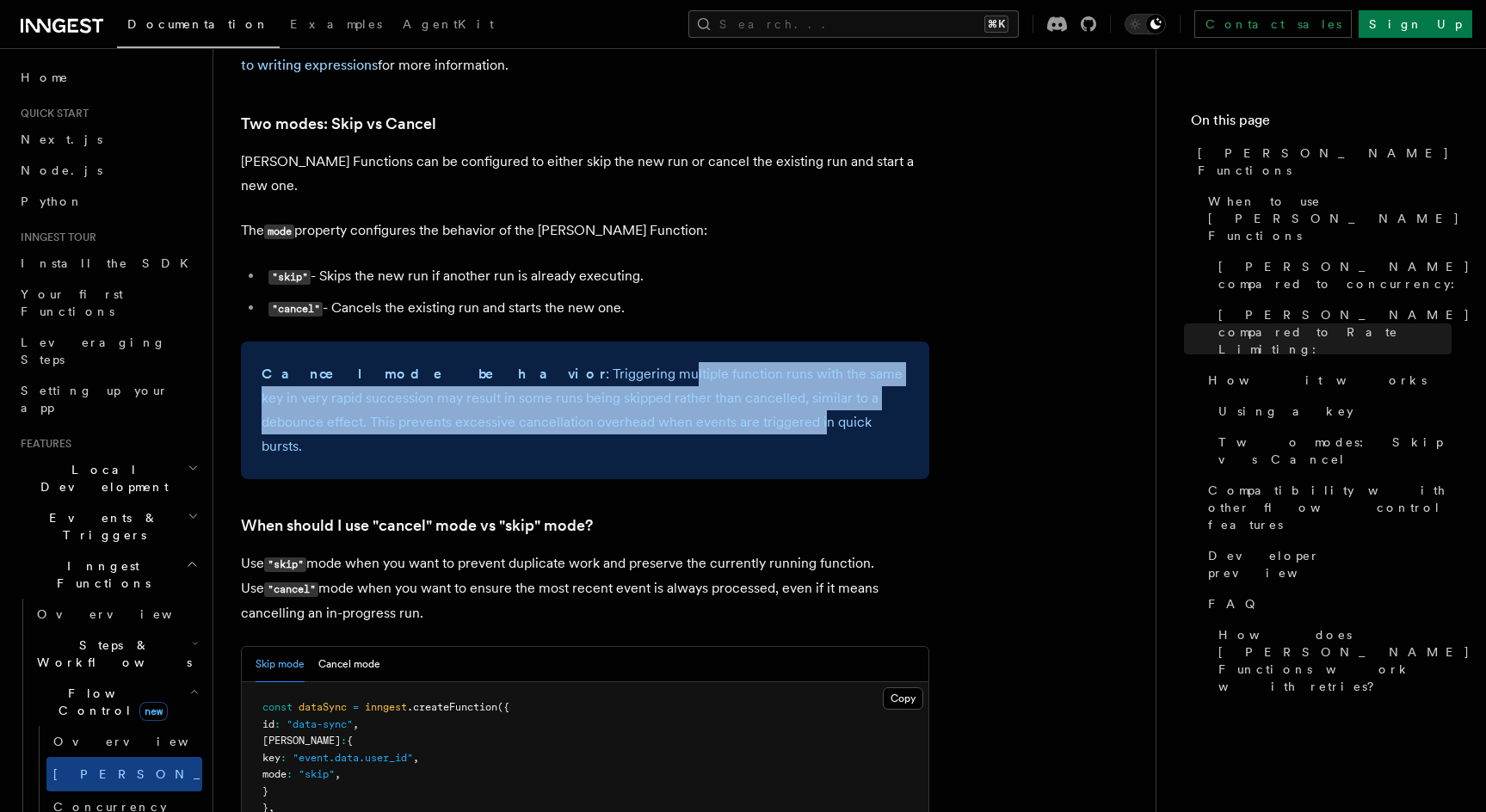
drag, startPoint x: 493, startPoint y: 318, endPoint x: 627, endPoint y: 365, distance: 142.0
click at [627, 365] on p "Cancel mode behavior : Triggering multiple function runs with the same key in v…" at bounding box center [584, 410] width 647 height 97
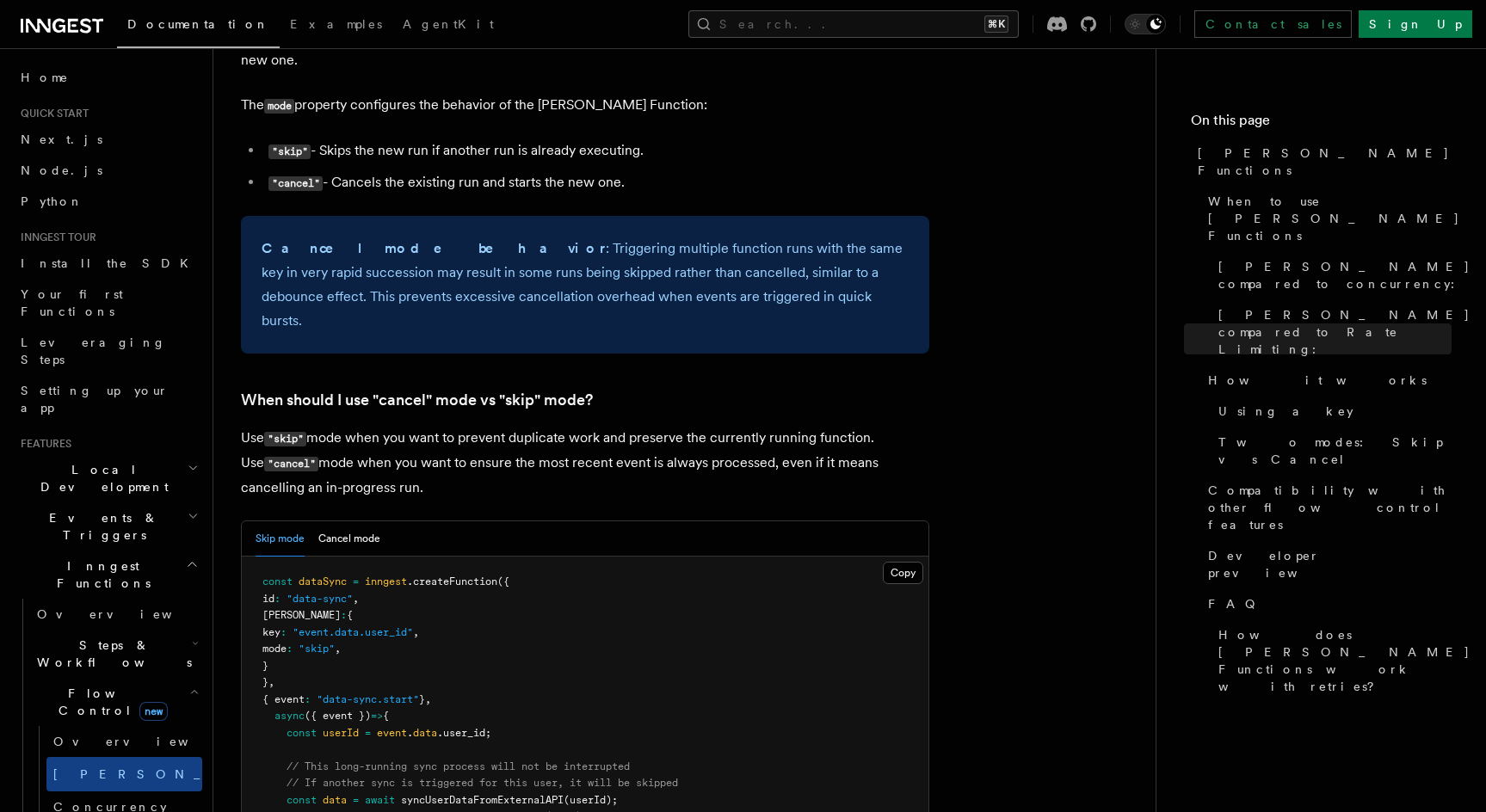
scroll to position [2099, 0]
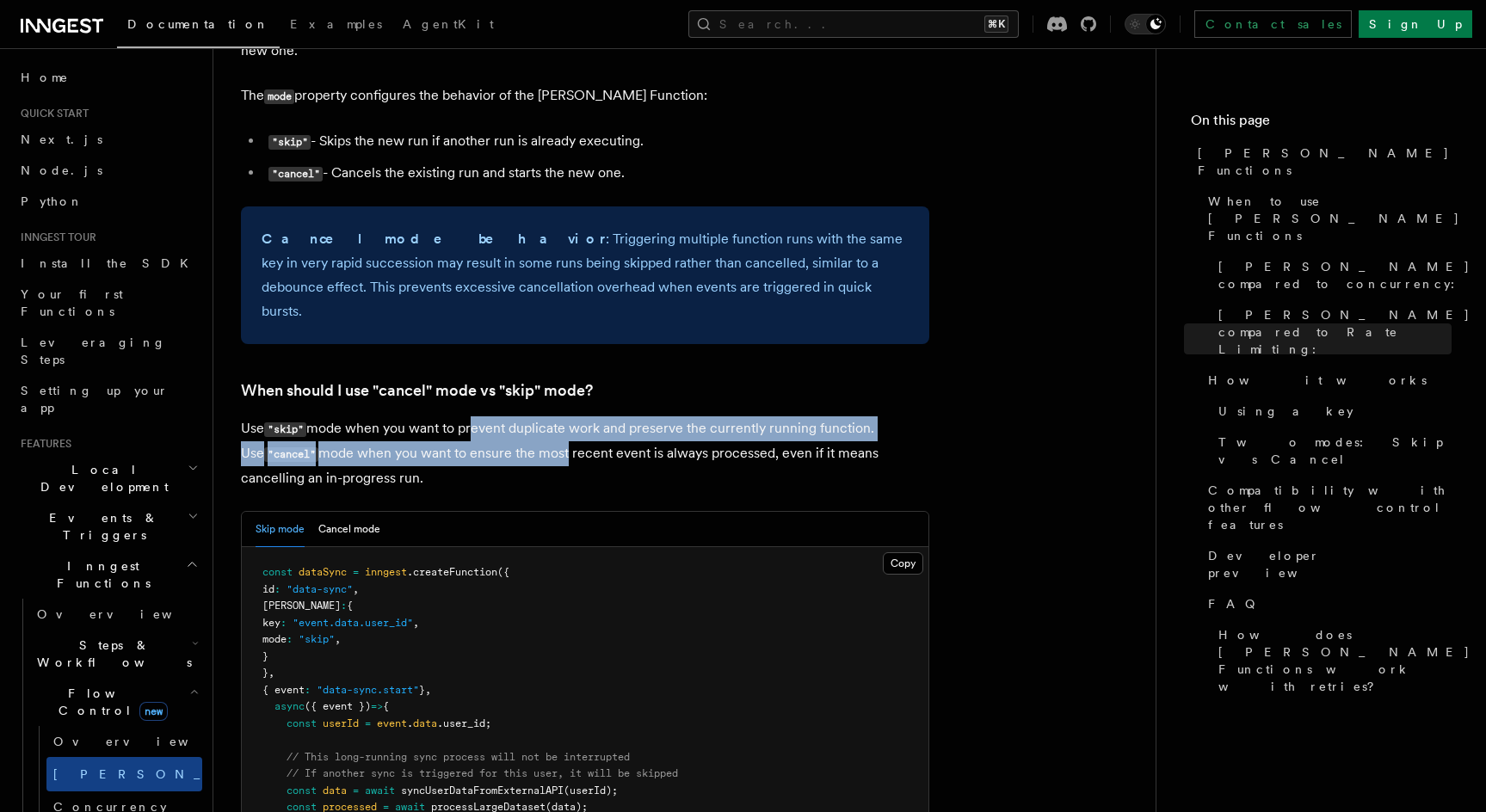
drag, startPoint x: 477, startPoint y: 348, endPoint x: 547, endPoint y: 378, distance: 76.2
click at [547, 417] on p "Use "skip" mode when you want to prevent duplicate work and preserve the curren…" at bounding box center [585, 454] width 689 height 74
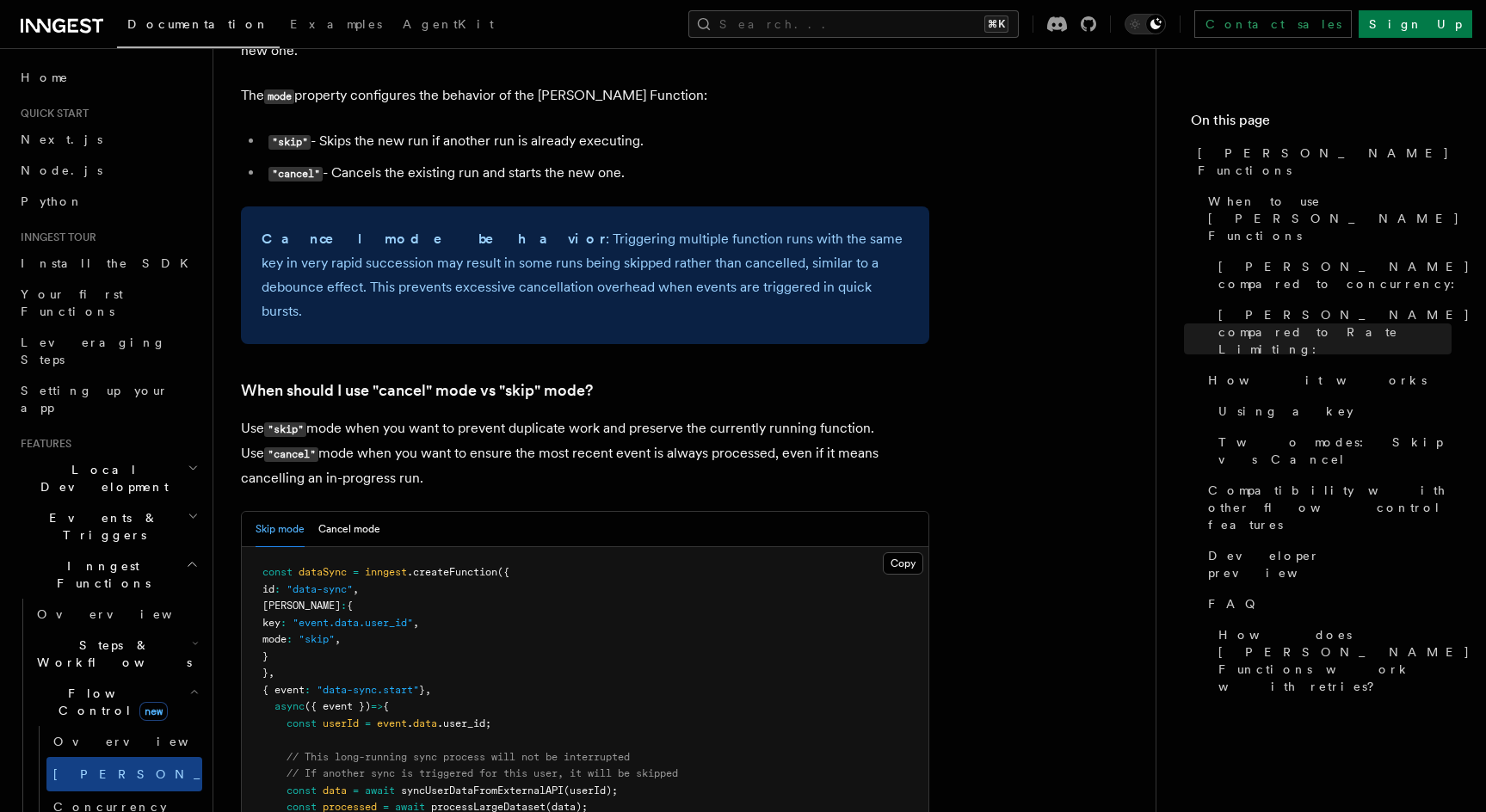
drag, startPoint x: 532, startPoint y: 391, endPoint x: 445, endPoint y: 347, distance: 97.5
click at [445, 417] on p "Use "skip" mode when you want to prevent duplicate work and preserve the curren…" at bounding box center [585, 454] width 689 height 74
drag, startPoint x: 462, startPoint y: 393, endPoint x: 361, endPoint y: 348, distance: 110.6
click at [361, 417] on p "Use "skip" mode when you want to prevent duplicate work and preserve the curren…" at bounding box center [585, 454] width 689 height 74
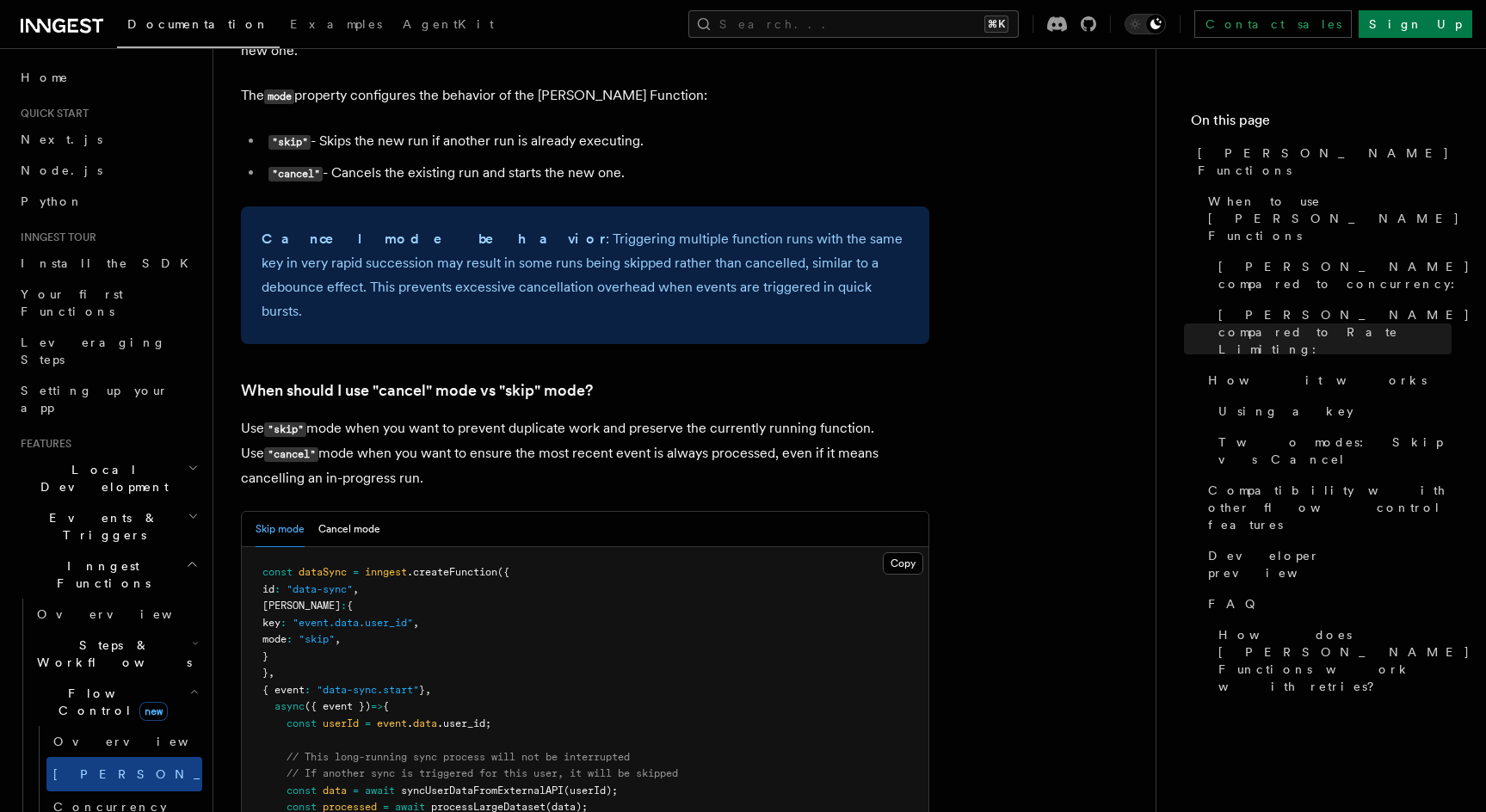
click at [361, 417] on p "Use "skip" mode when you want to prevent duplicate work and preserve the curren…" at bounding box center [585, 454] width 689 height 74
drag, startPoint x: 487, startPoint y: 393, endPoint x: 408, endPoint y: 342, distance: 94.0
click at [408, 417] on p "Use "skip" mode when you want to prevent duplicate work and preserve the curren…" at bounding box center [585, 454] width 689 height 74
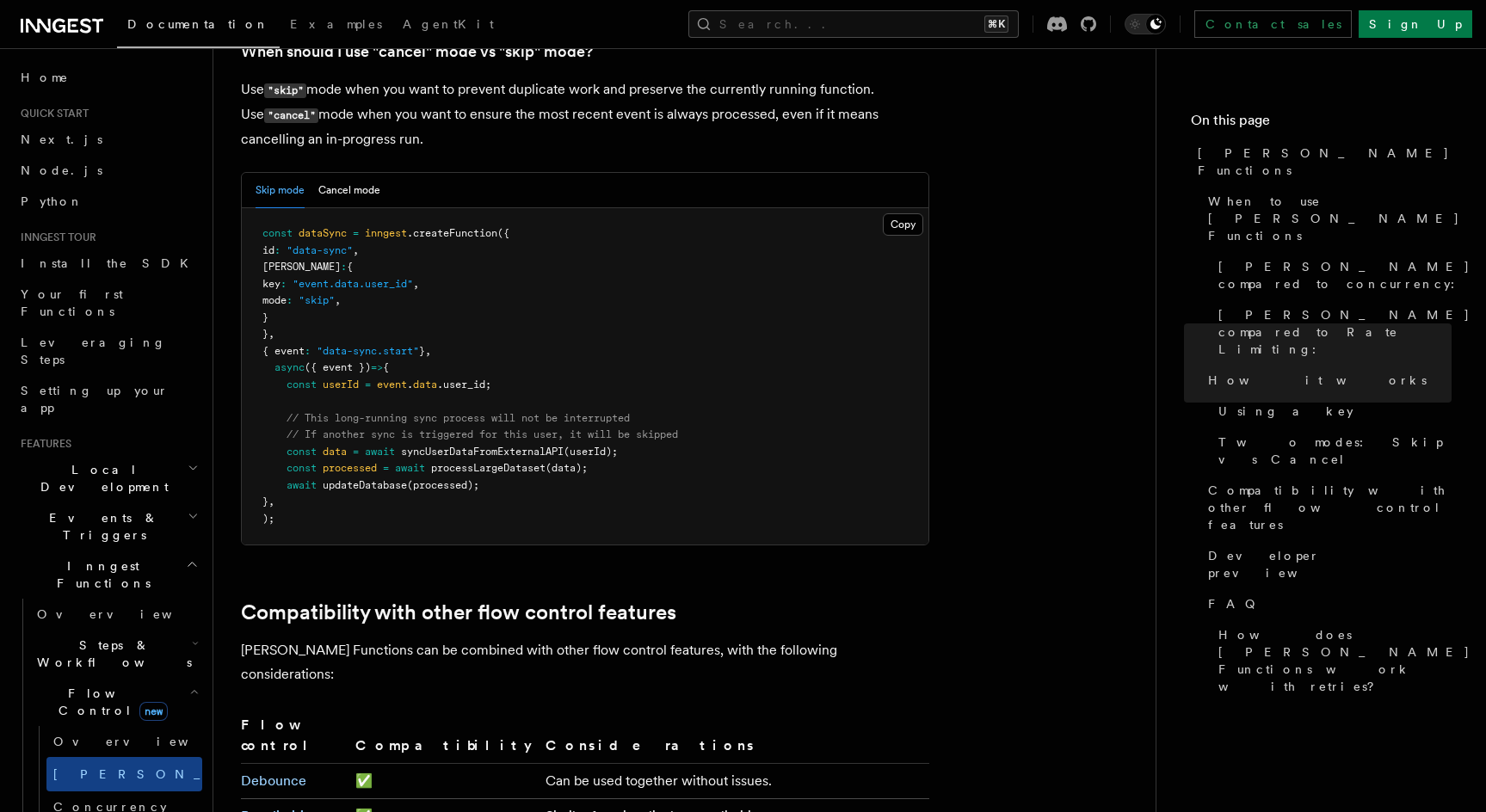
scroll to position [2456, 0]
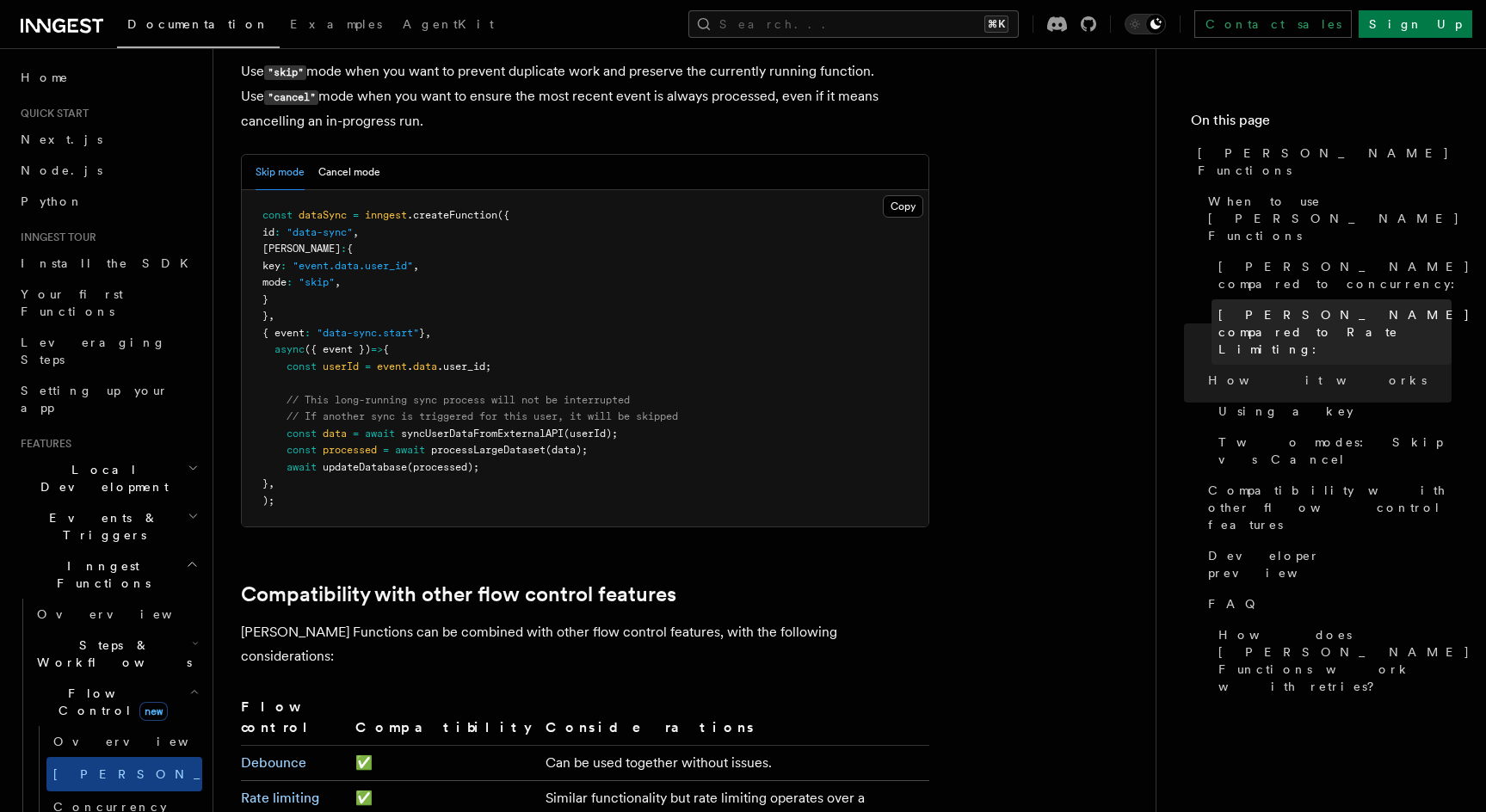
click at [1303, 306] on span "[PERSON_NAME] compared to Rate Limiting:" at bounding box center [1344, 331] width 252 height 51
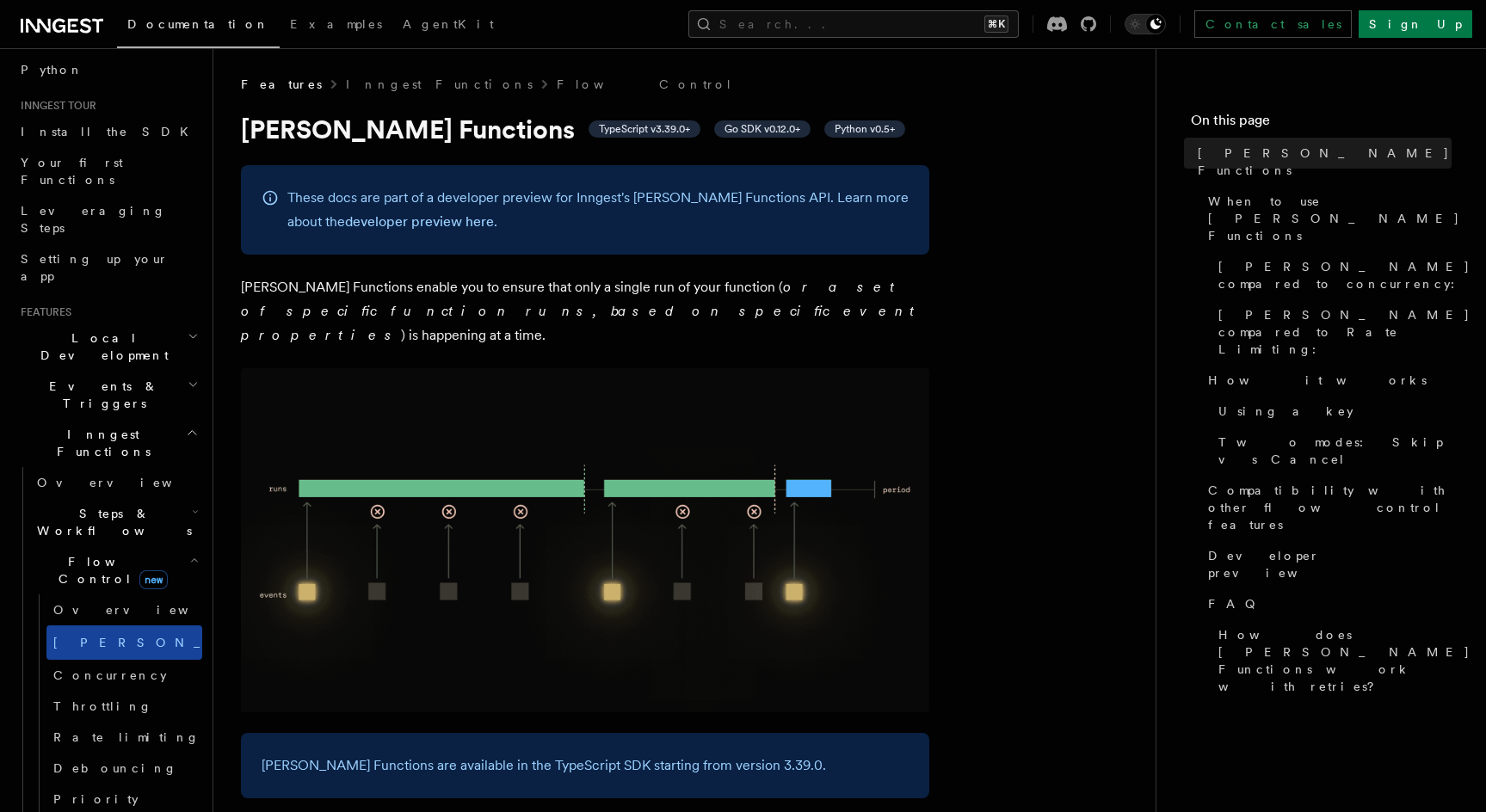
scroll to position [143, 0]
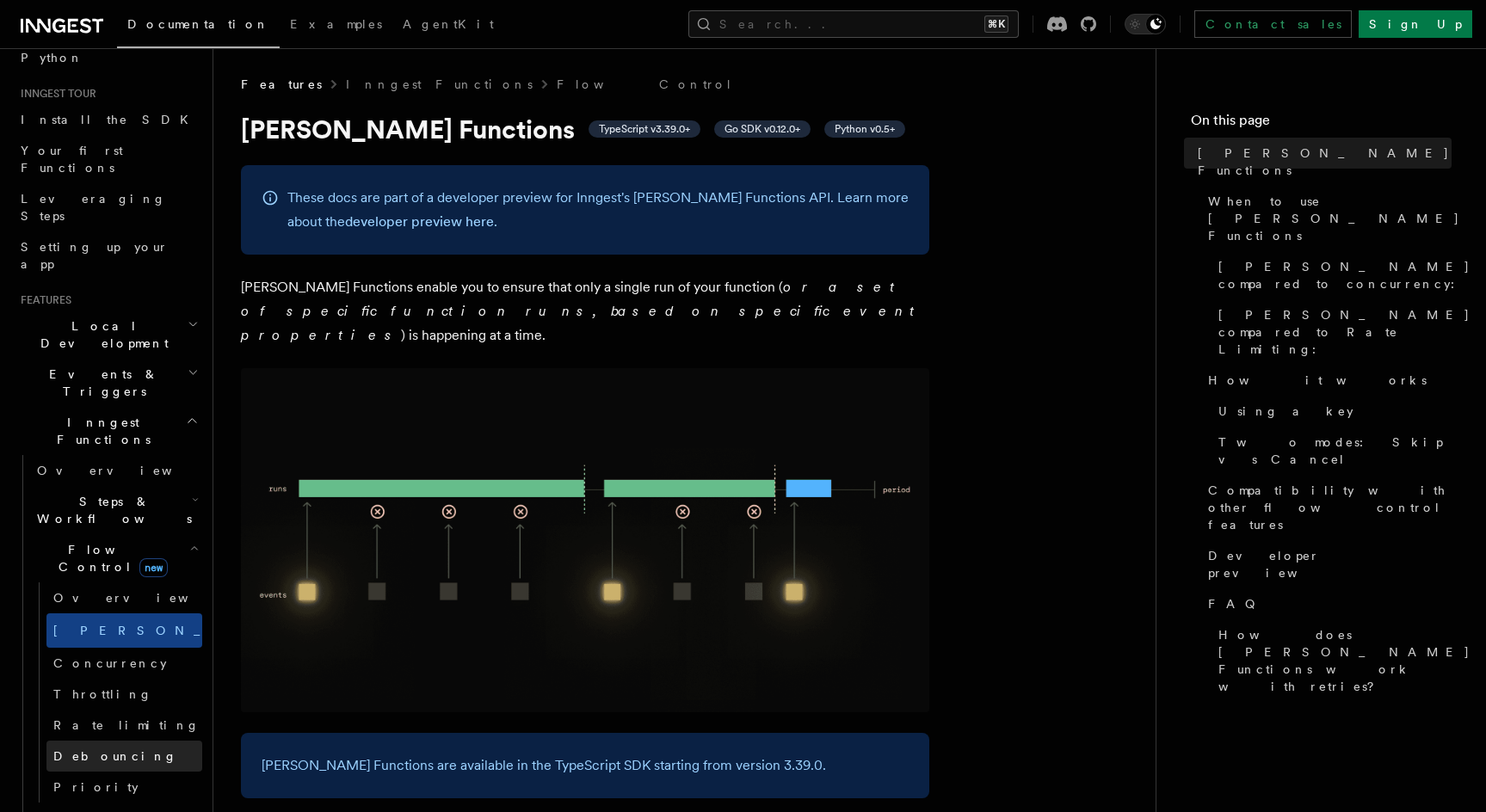
click at [97, 749] on span "Debouncing" at bounding box center [114, 755] width 124 height 14
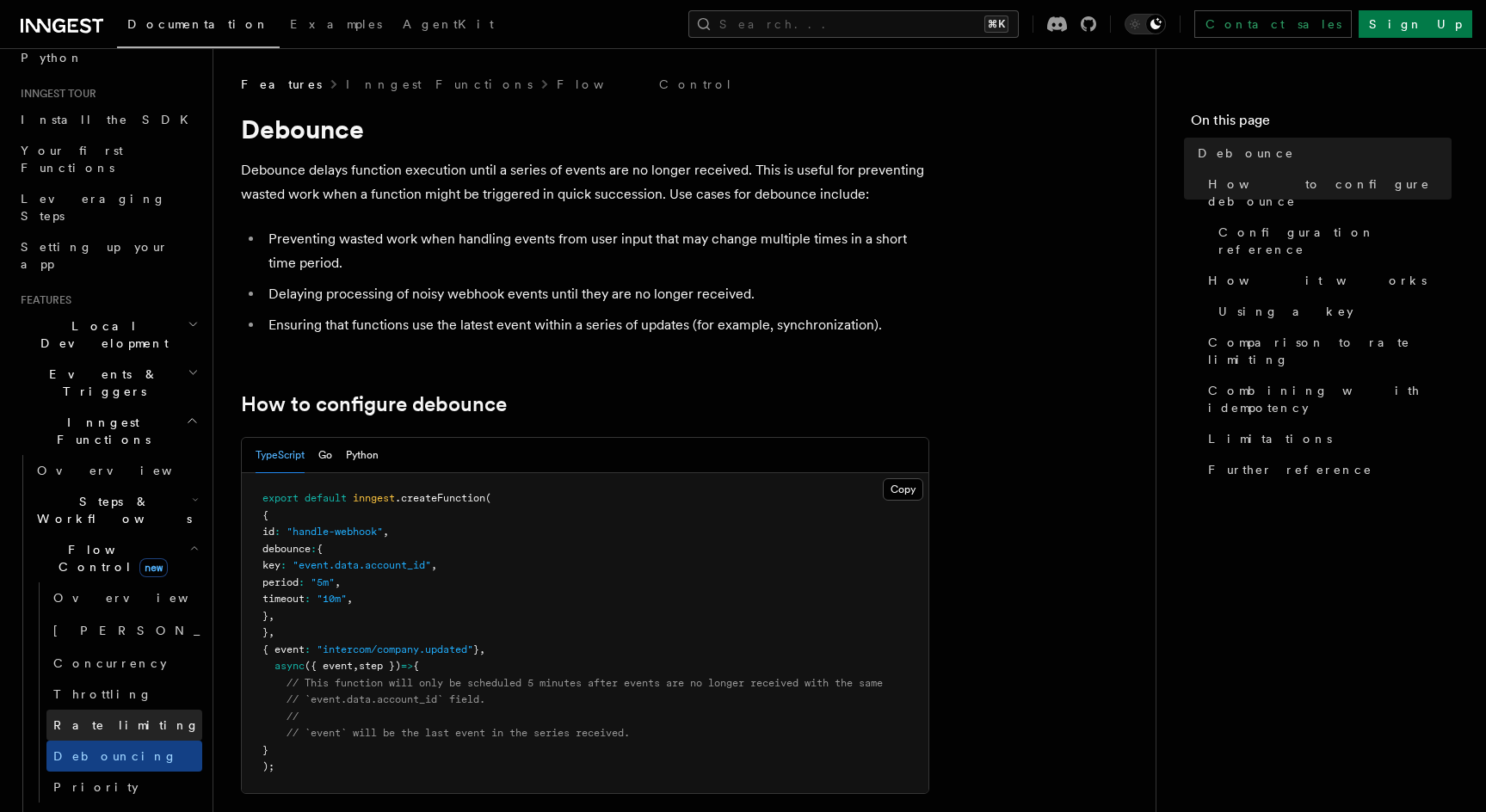
click at [114, 718] on span "Rate limiting" at bounding box center [126, 725] width 146 height 14
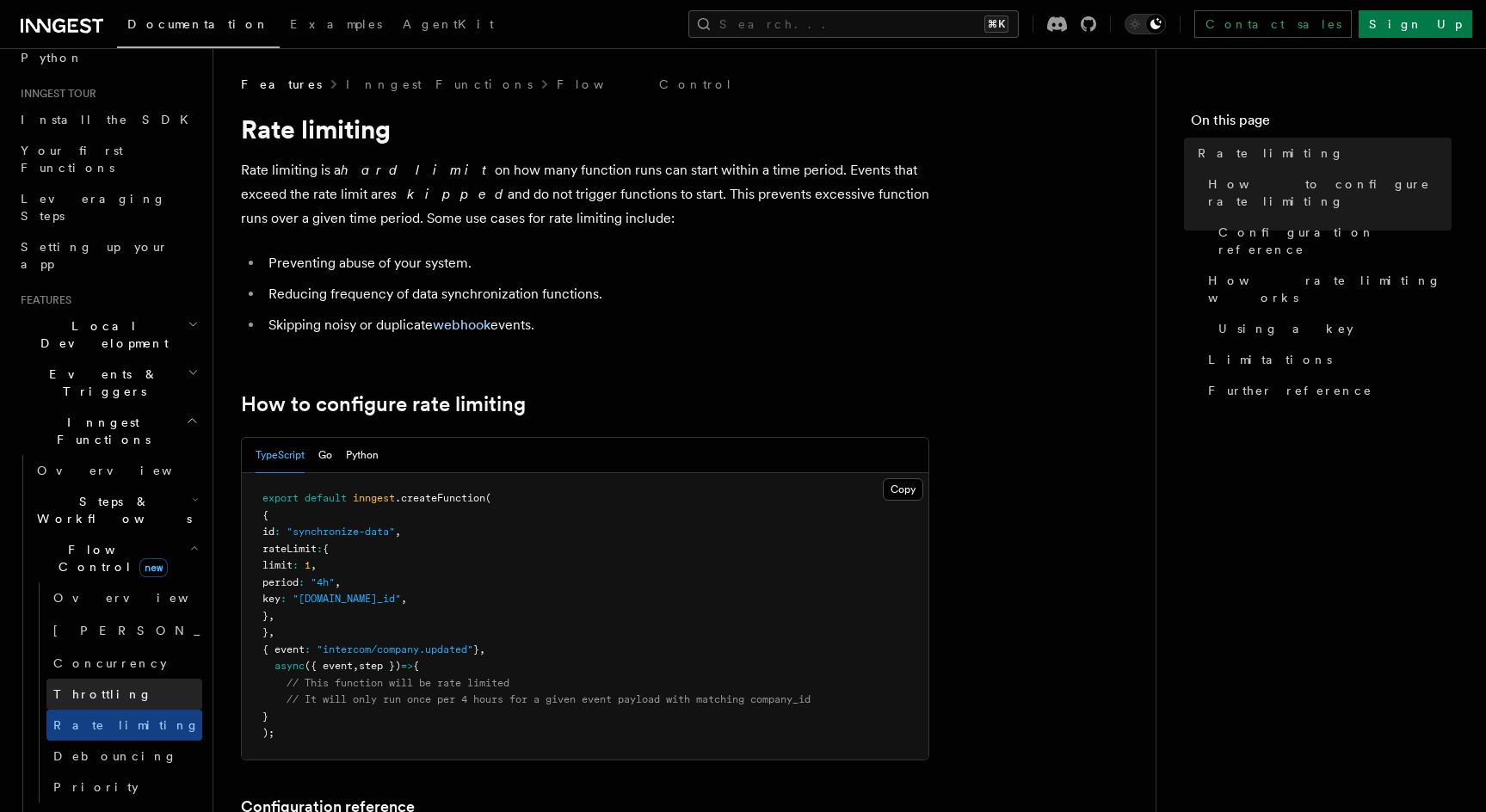
click at [90, 687] on span "Throttling" at bounding box center [102, 694] width 99 height 14
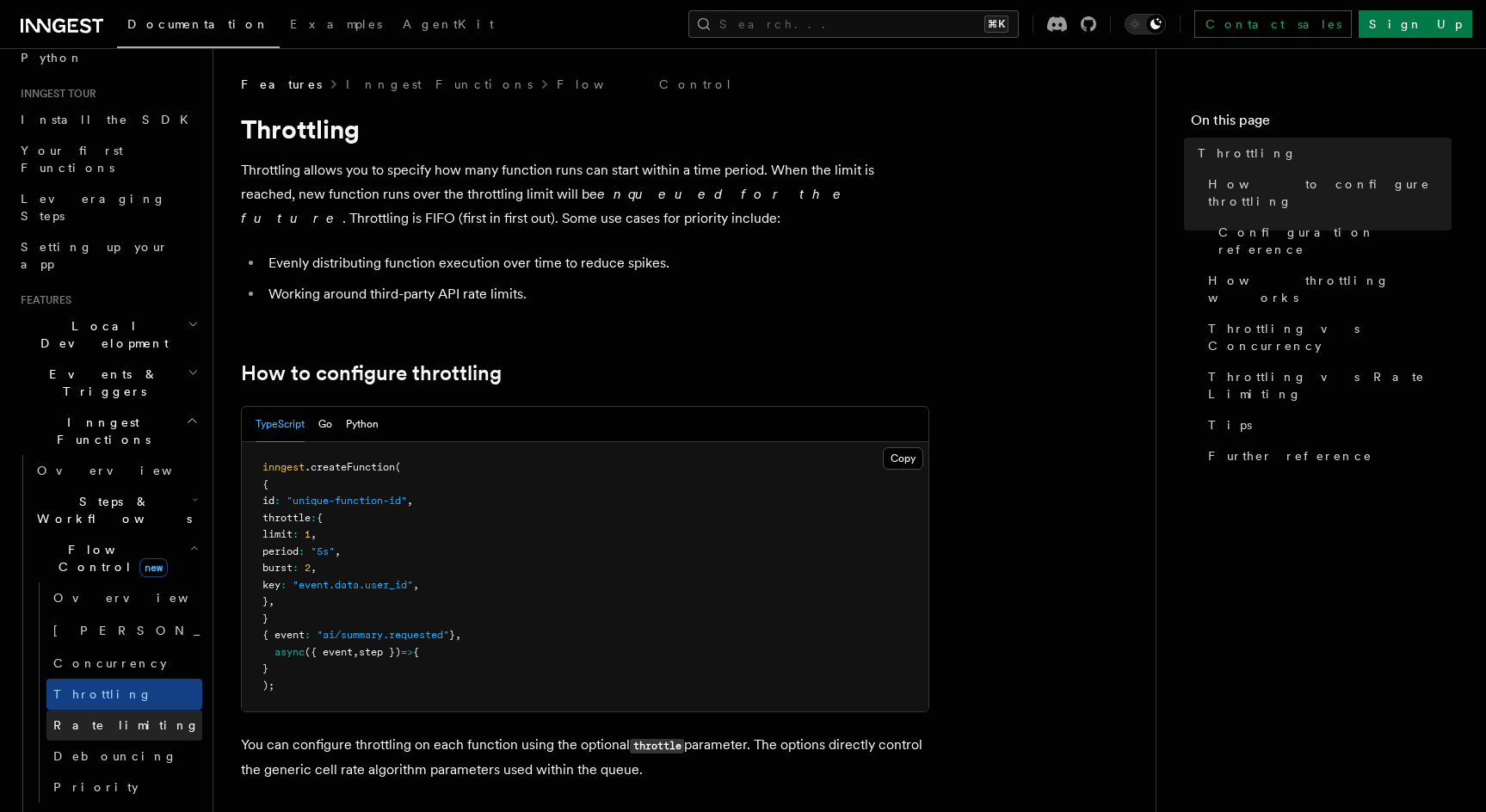
click at [102, 718] on span "Rate limiting" at bounding box center [126, 725] width 146 height 14
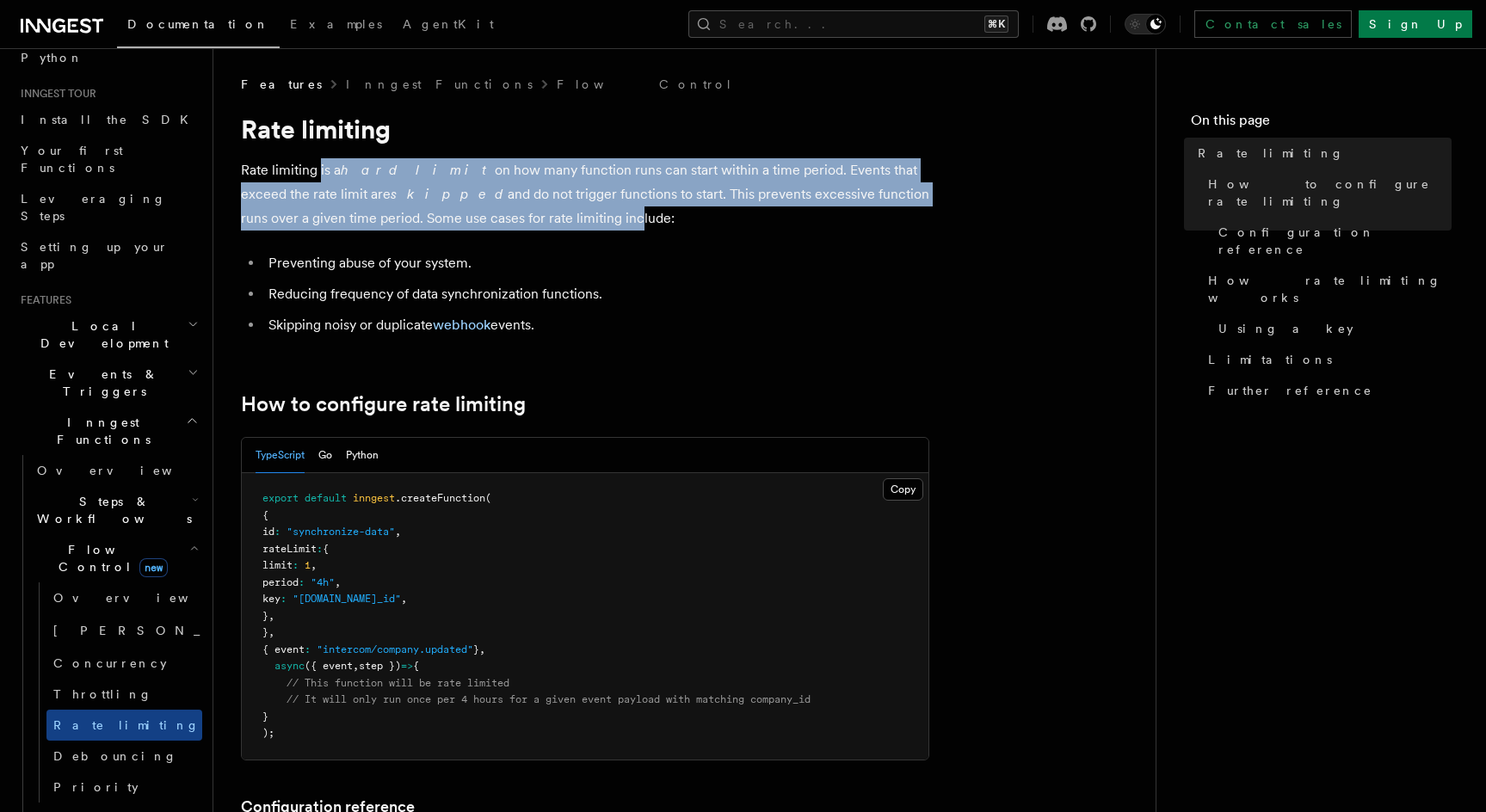
drag, startPoint x: 319, startPoint y: 167, endPoint x: 497, endPoint y: 220, distance: 185.7
click at [497, 220] on p "Rate limiting is a hard limit on how many function runs can start within a time…" at bounding box center [585, 194] width 689 height 73
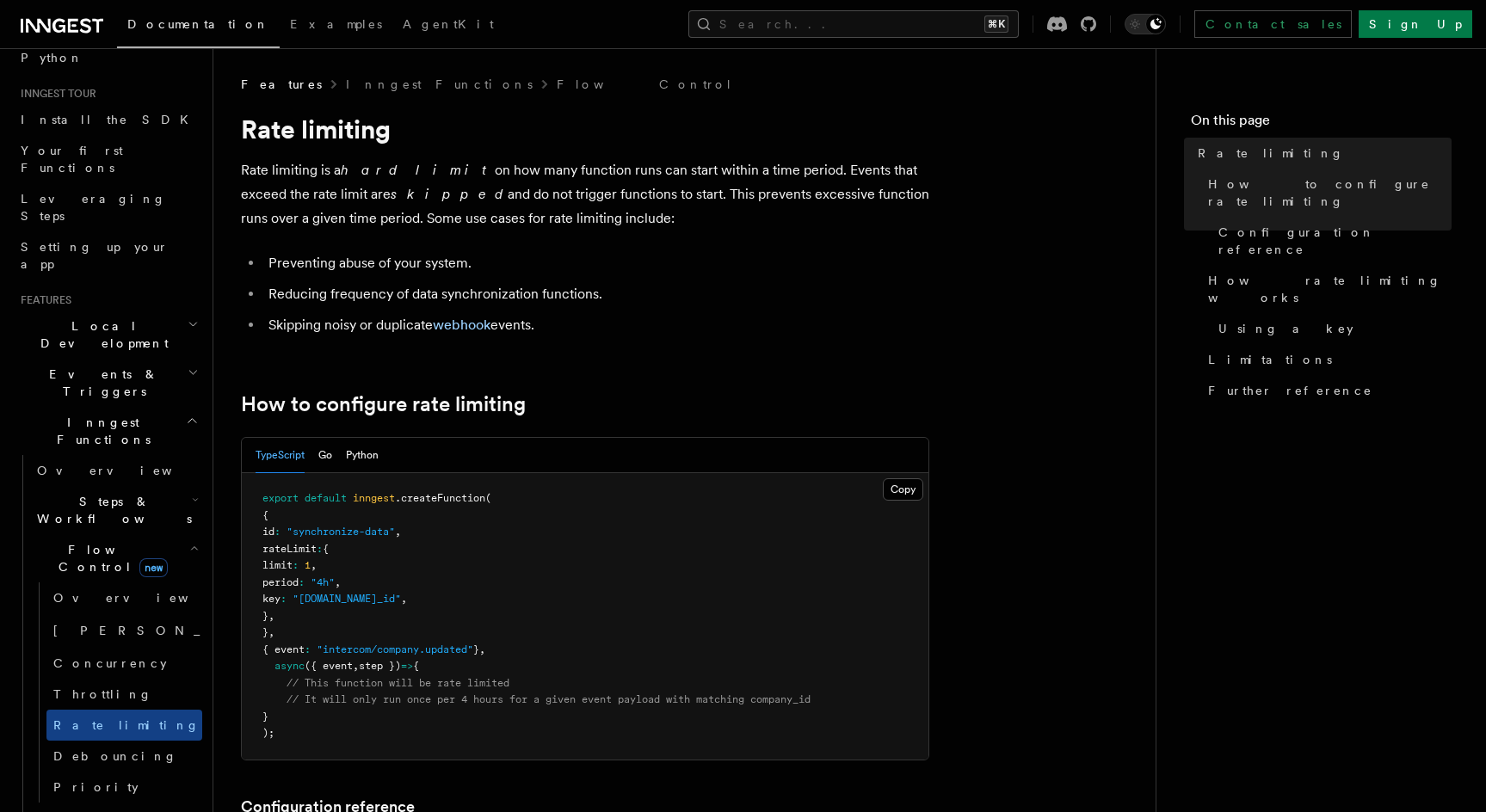
click at [567, 217] on p "Rate limiting is a hard limit on how many function runs can start within a time…" at bounding box center [585, 194] width 689 height 73
drag, startPoint x: 566, startPoint y: 219, endPoint x: 322, endPoint y: 167, distance: 249.5
click at [322, 167] on p "Rate limiting is a hard limit on how many function runs can start within a time…" at bounding box center [585, 194] width 689 height 73
click at [563, 218] on p "Rate limiting is a hard limit on how many function runs can start within a time…" at bounding box center [585, 194] width 689 height 73
drag, startPoint x: 576, startPoint y: 219, endPoint x: 278, endPoint y: 167, distance: 302.5
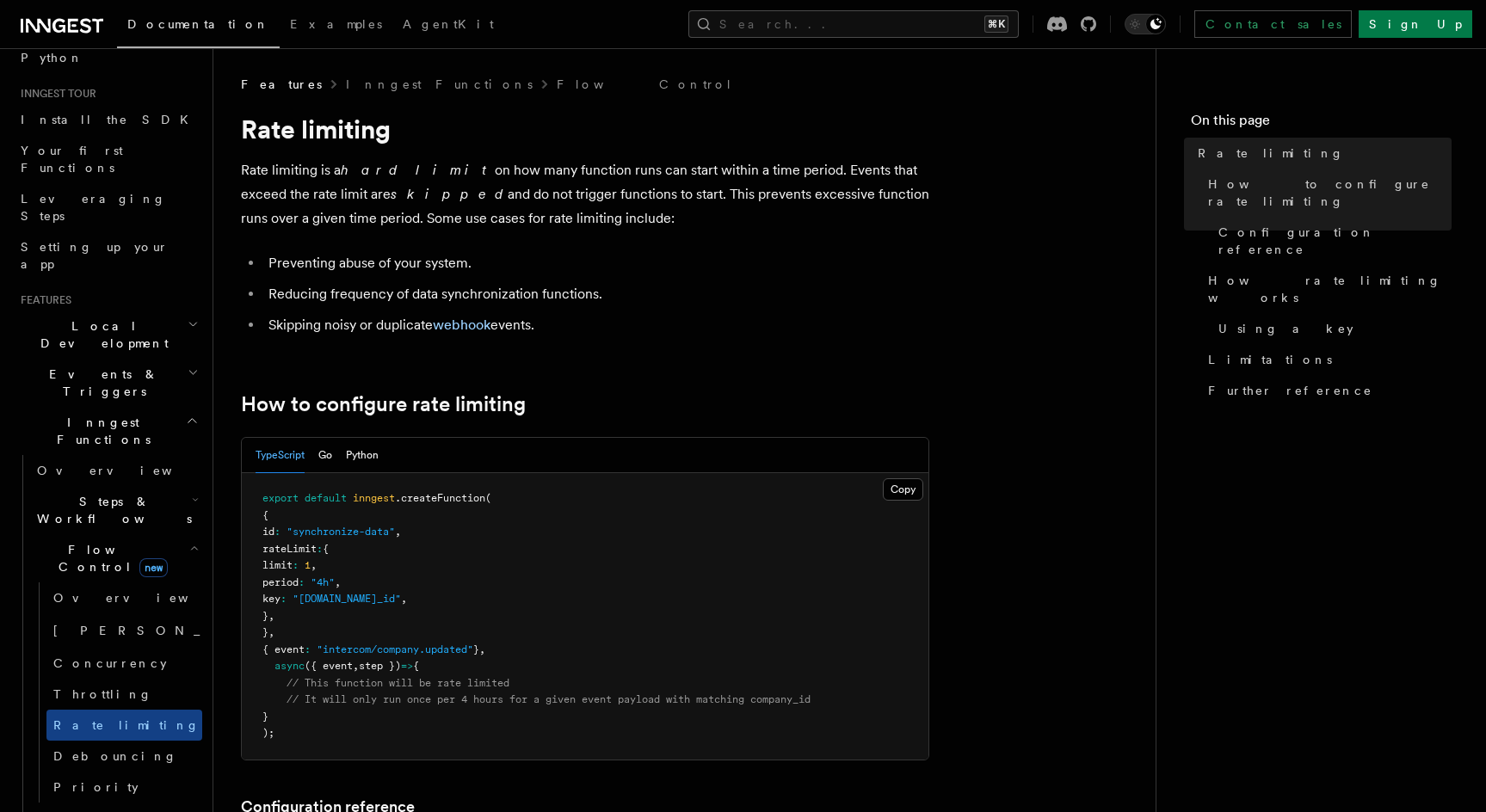
click at [277, 167] on p "Rate limiting is a hard limit on how many function runs can start within a time…" at bounding box center [585, 194] width 689 height 73
click at [278, 167] on p "Rate limiting is a hard limit on how many function runs can start within a time…" at bounding box center [585, 194] width 689 height 73
drag, startPoint x: 578, startPoint y: 219, endPoint x: 302, endPoint y: 167, distance: 280.9
click at [302, 167] on p "Rate limiting is a hard limit on how many function runs can start within a time…" at bounding box center [585, 194] width 689 height 73
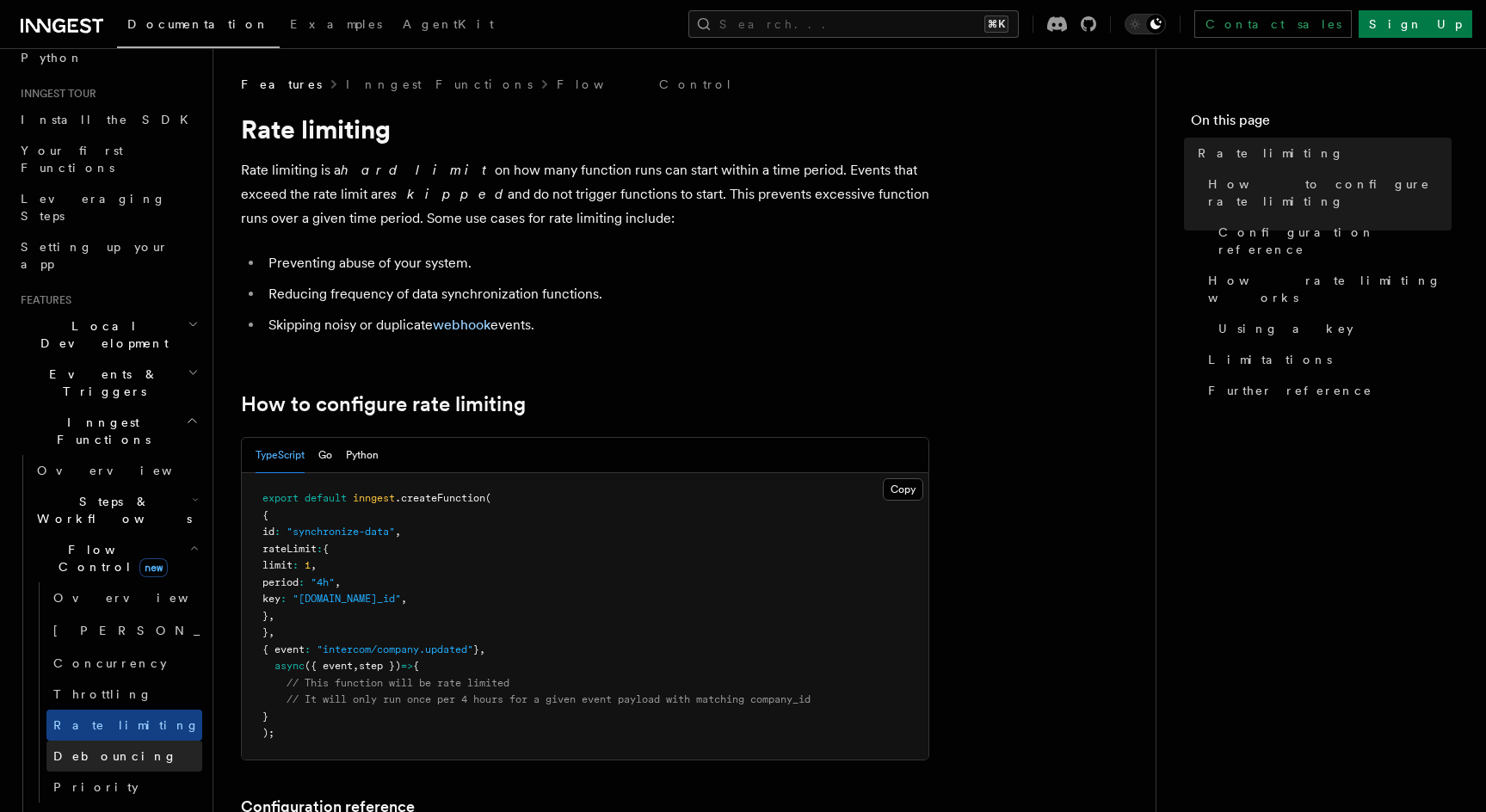
click at [100, 749] on span "Debouncing" at bounding box center [114, 755] width 124 height 14
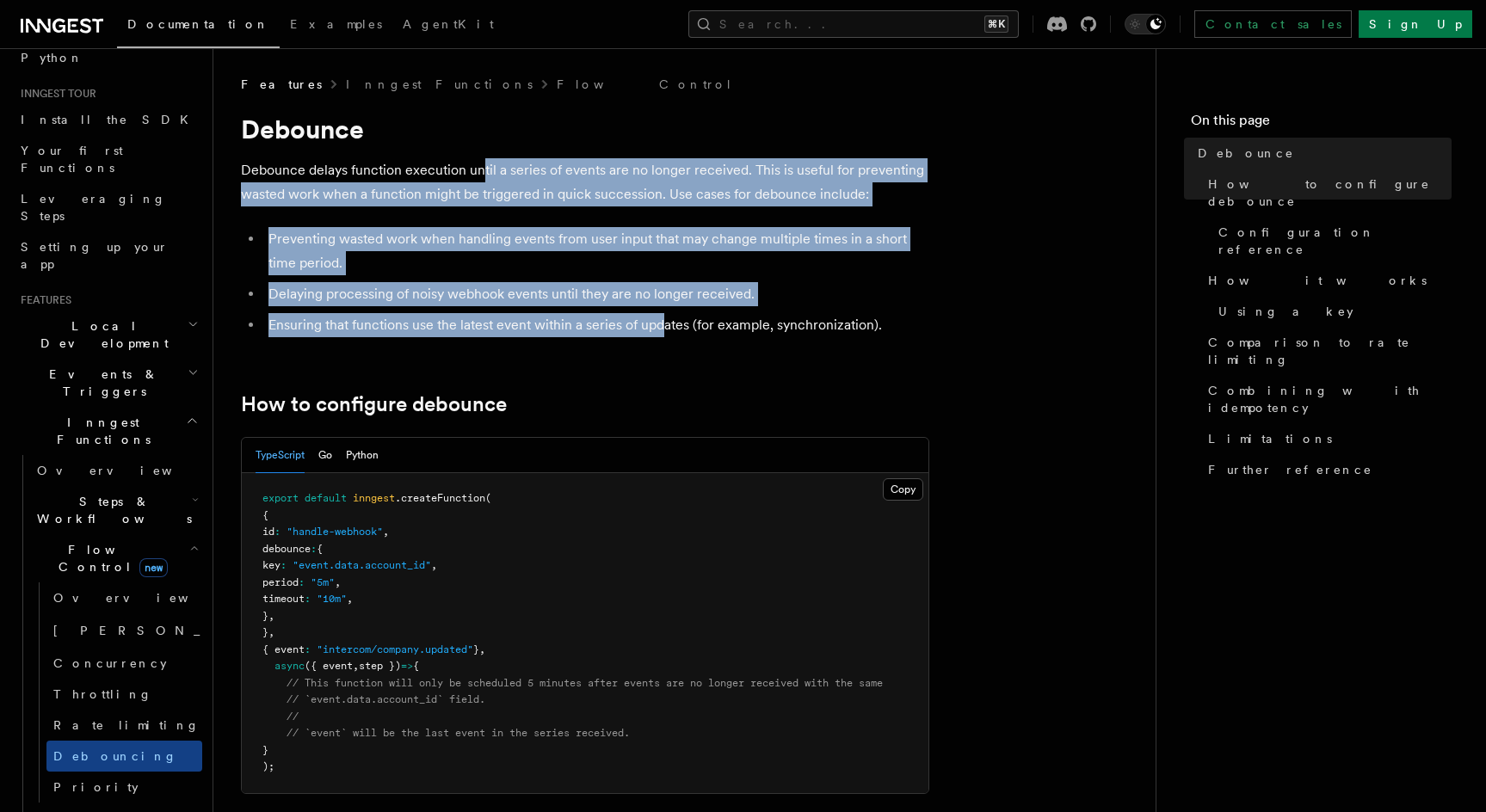
drag, startPoint x: 481, startPoint y: 166, endPoint x: 664, endPoint y: 320, distance: 239.2
click at [664, 320] on li "Ensuring that functions use the latest event within a series of updates (for ex…" at bounding box center [596, 326] width 666 height 24
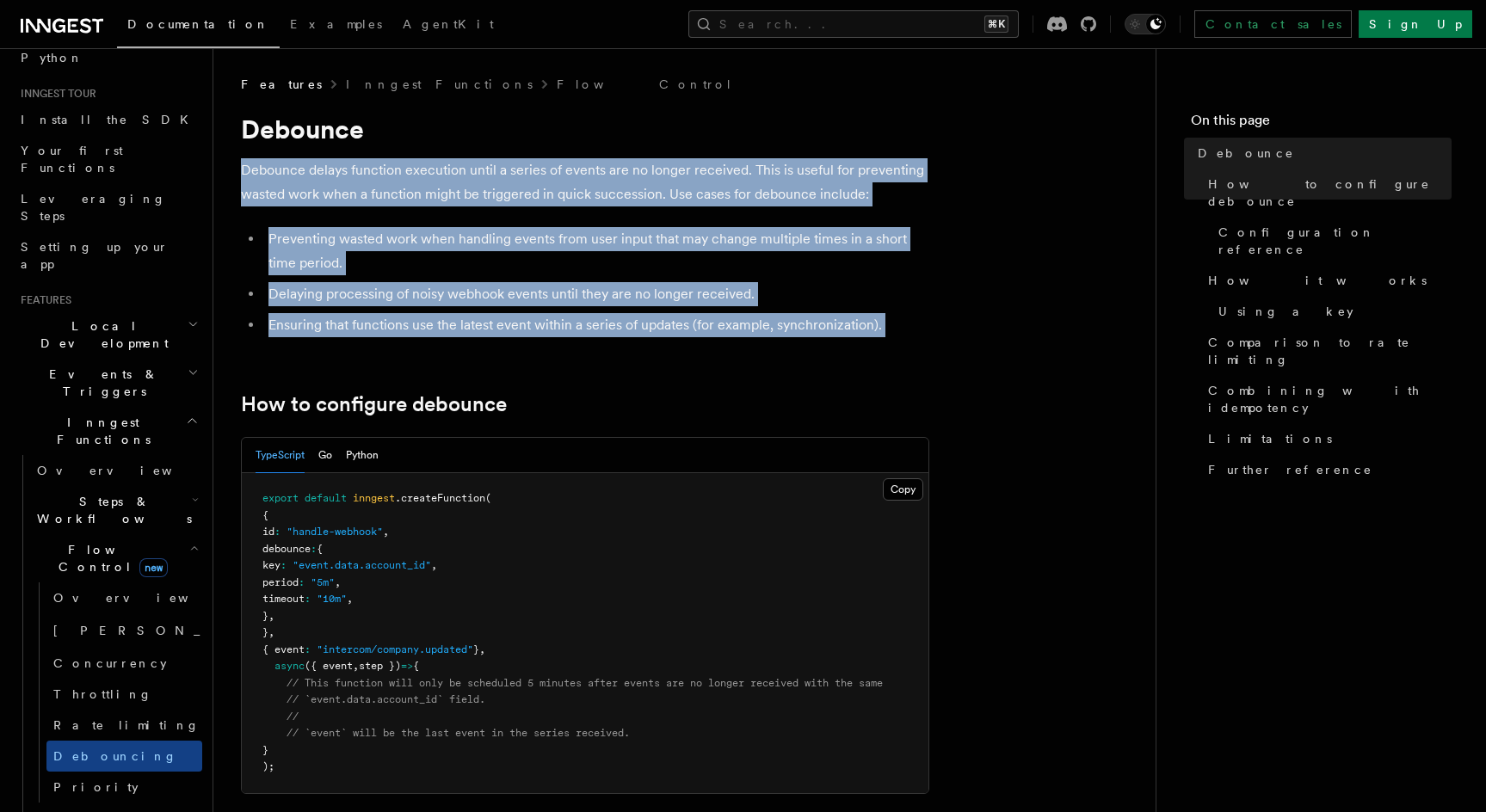
drag, startPoint x: 671, startPoint y: 346, endPoint x: 486, endPoint y: 150, distance: 269.5
click at [478, 196] on p "Debounce delays function execution until a series of events are no longer recei…" at bounding box center [585, 182] width 689 height 48
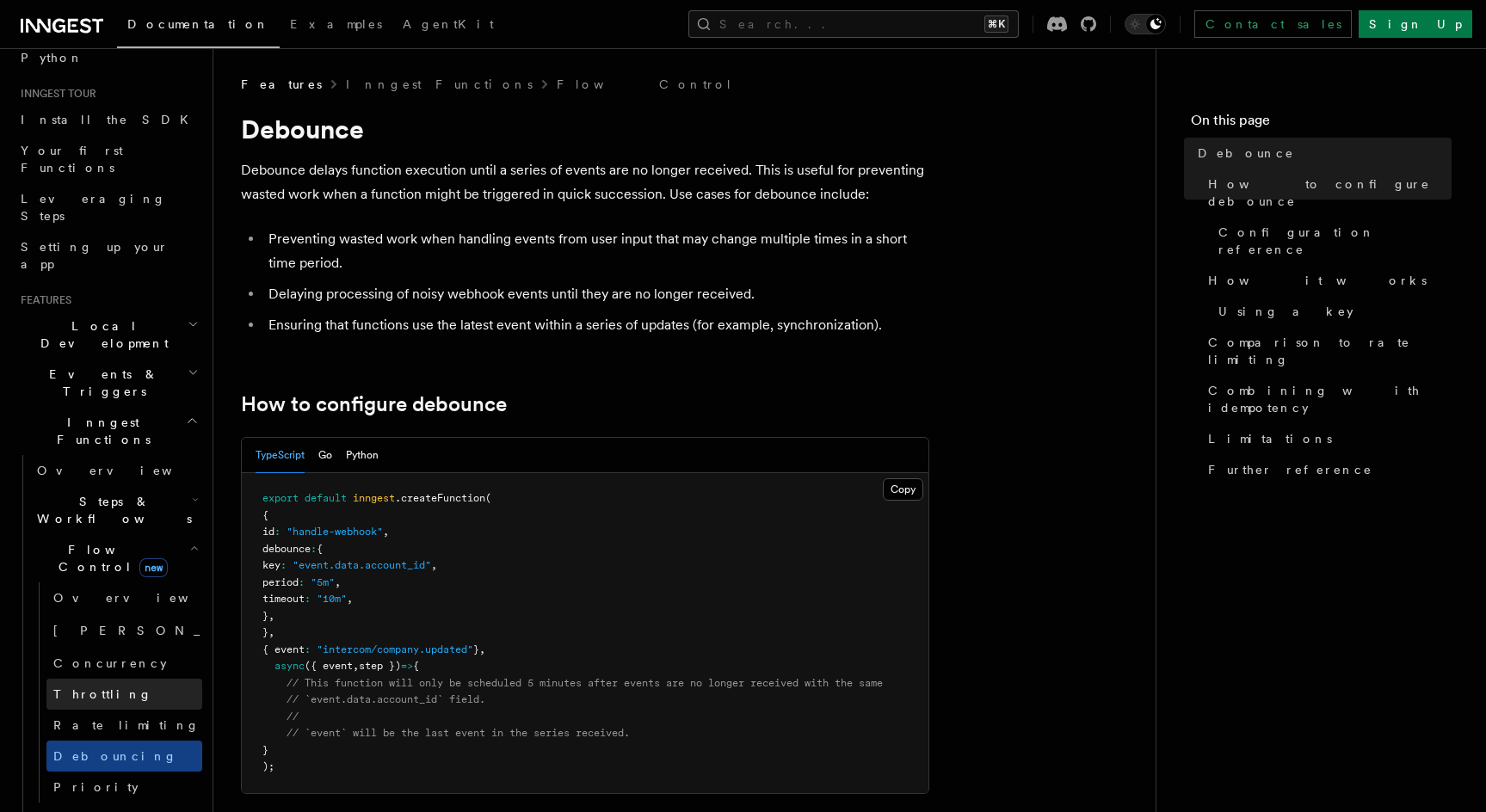
click at [96, 687] on span "Throttling" at bounding box center [102, 694] width 99 height 14
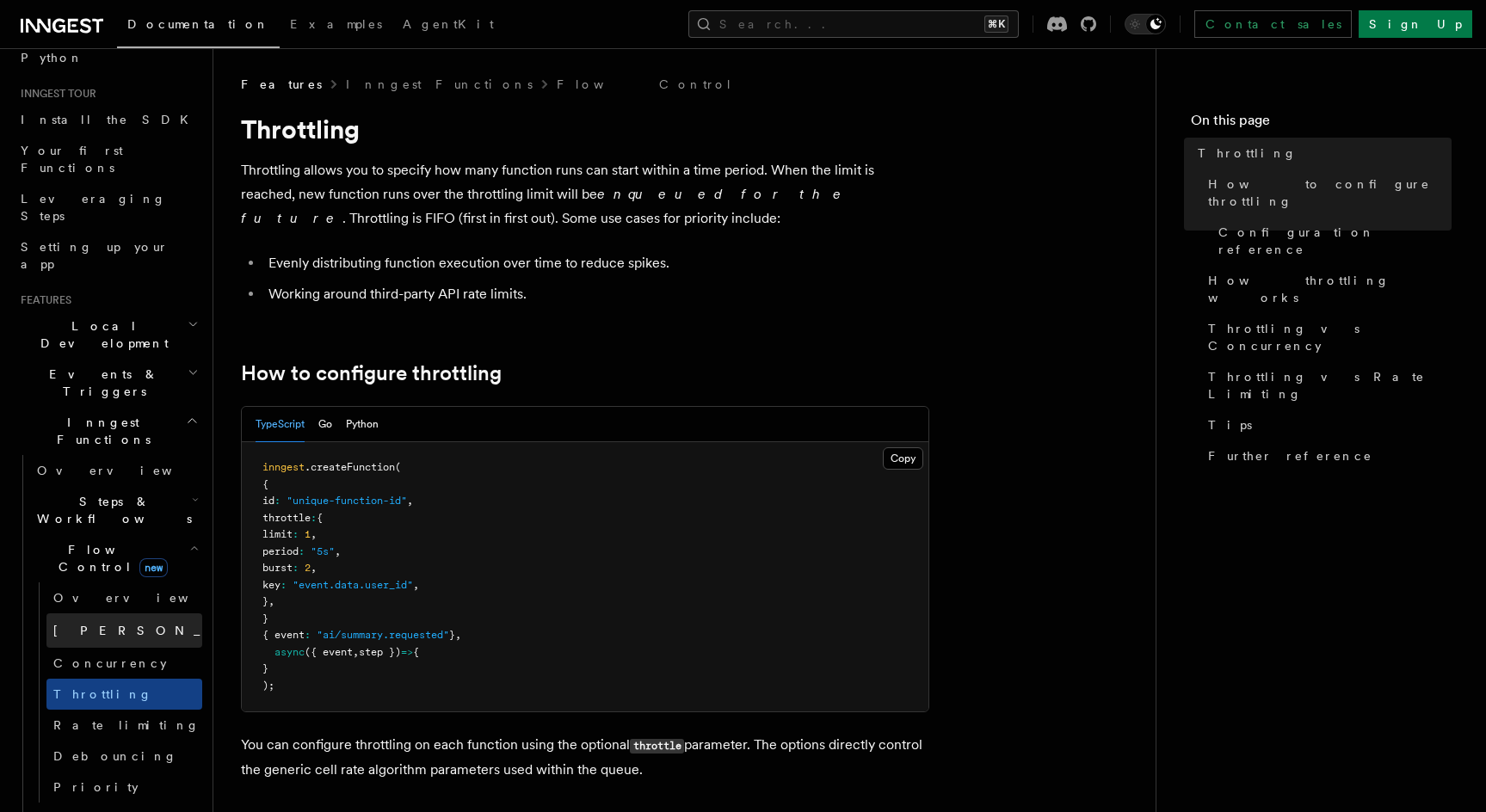
click at [84, 623] on span "[PERSON_NAME]" at bounding box center [179, 630] width 252 height 14
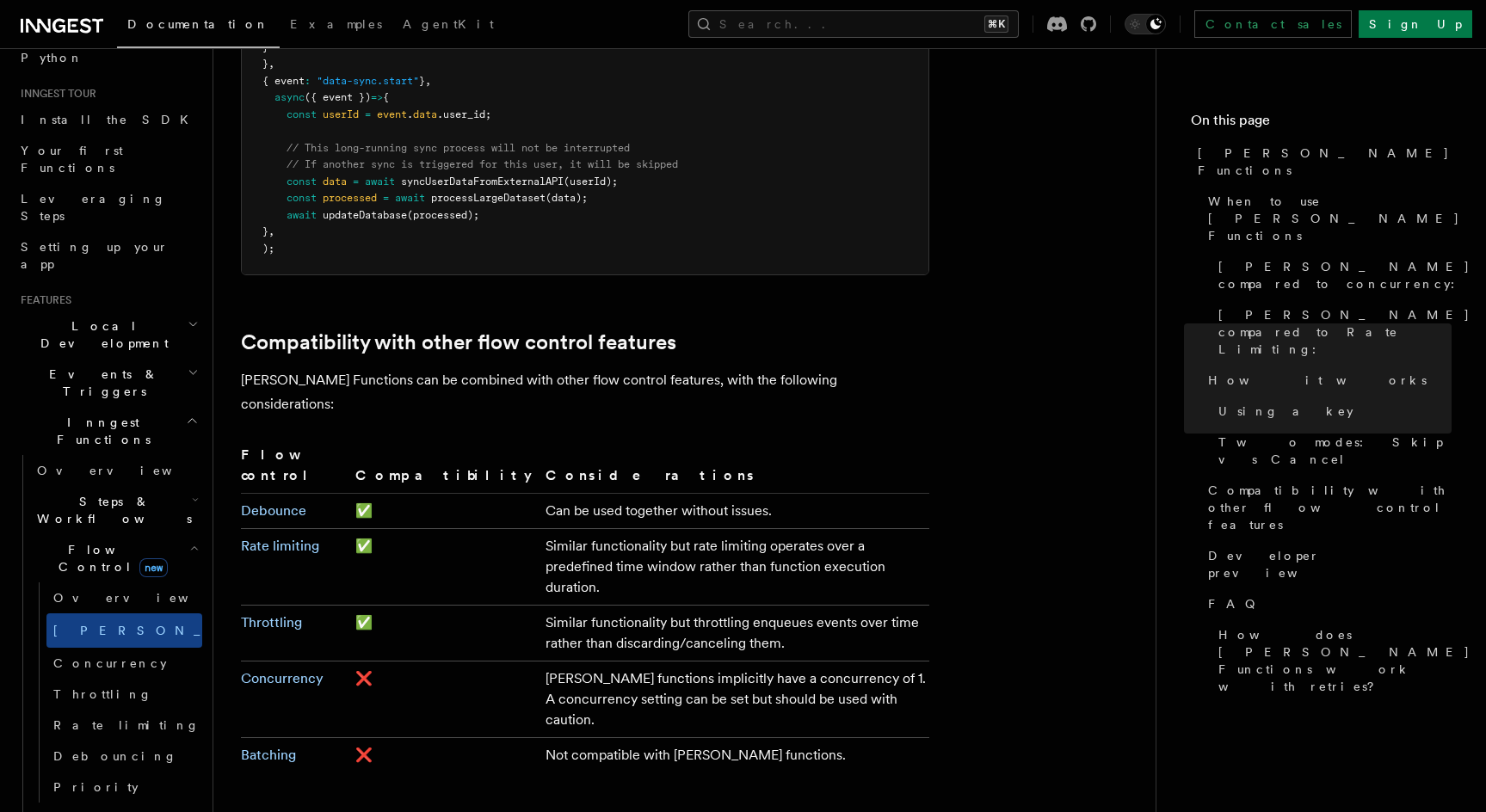
scroll to position [2707, 0]
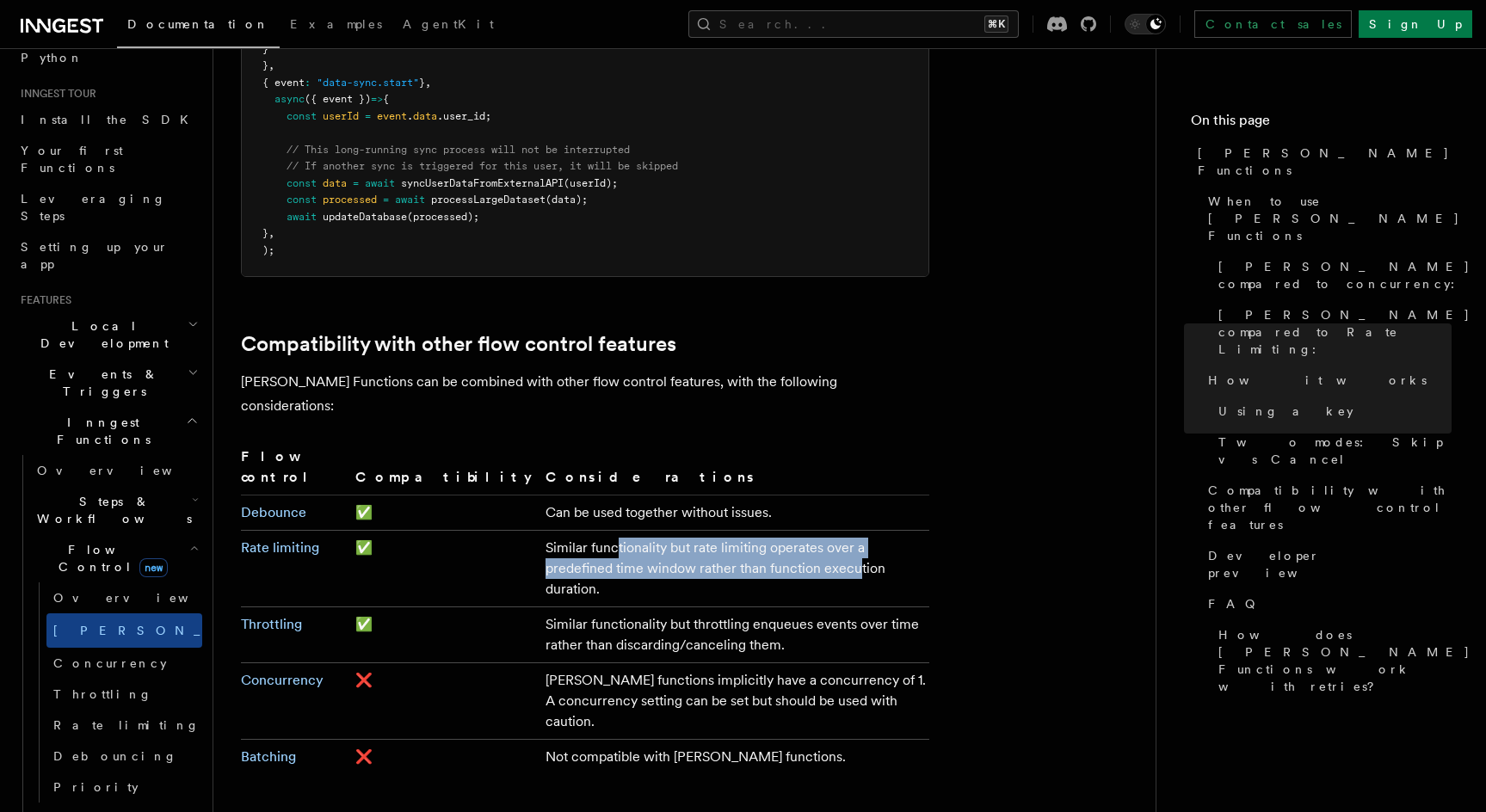
drag, startPoint x: 507, startPoint y: 415, endPoint x: 595, endPoint y: 441, distance: 91.8
click at [595, 531] on td "Similar functionality but rate limiting operates over a predefined time window …" at bounding box center [734, 569] width 391 height 76
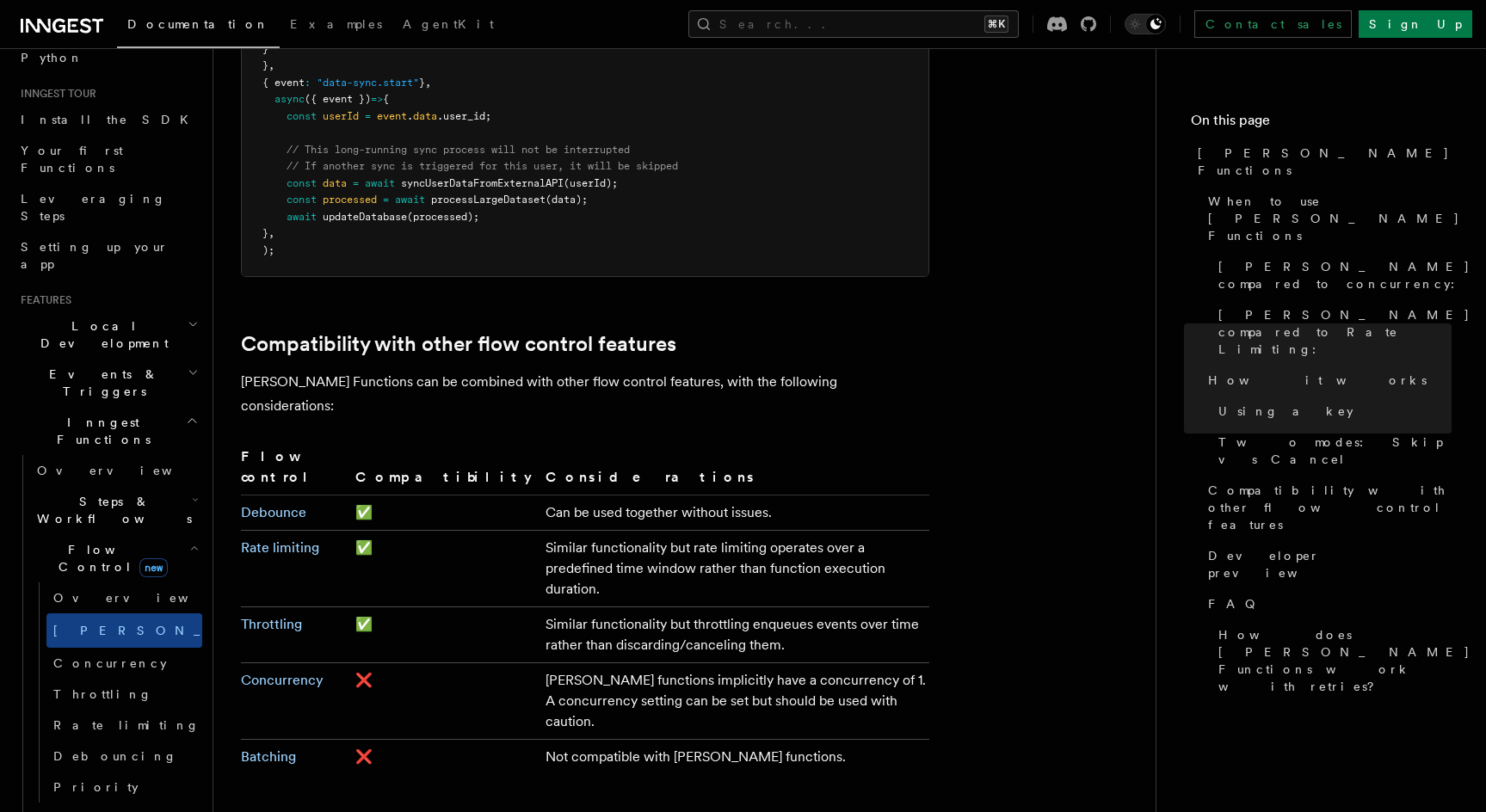
click at [610, 531] on td "Similar functionality but rate limiting operates over a predefined time window …" at bounding box center [734, 569] width 391 height 76
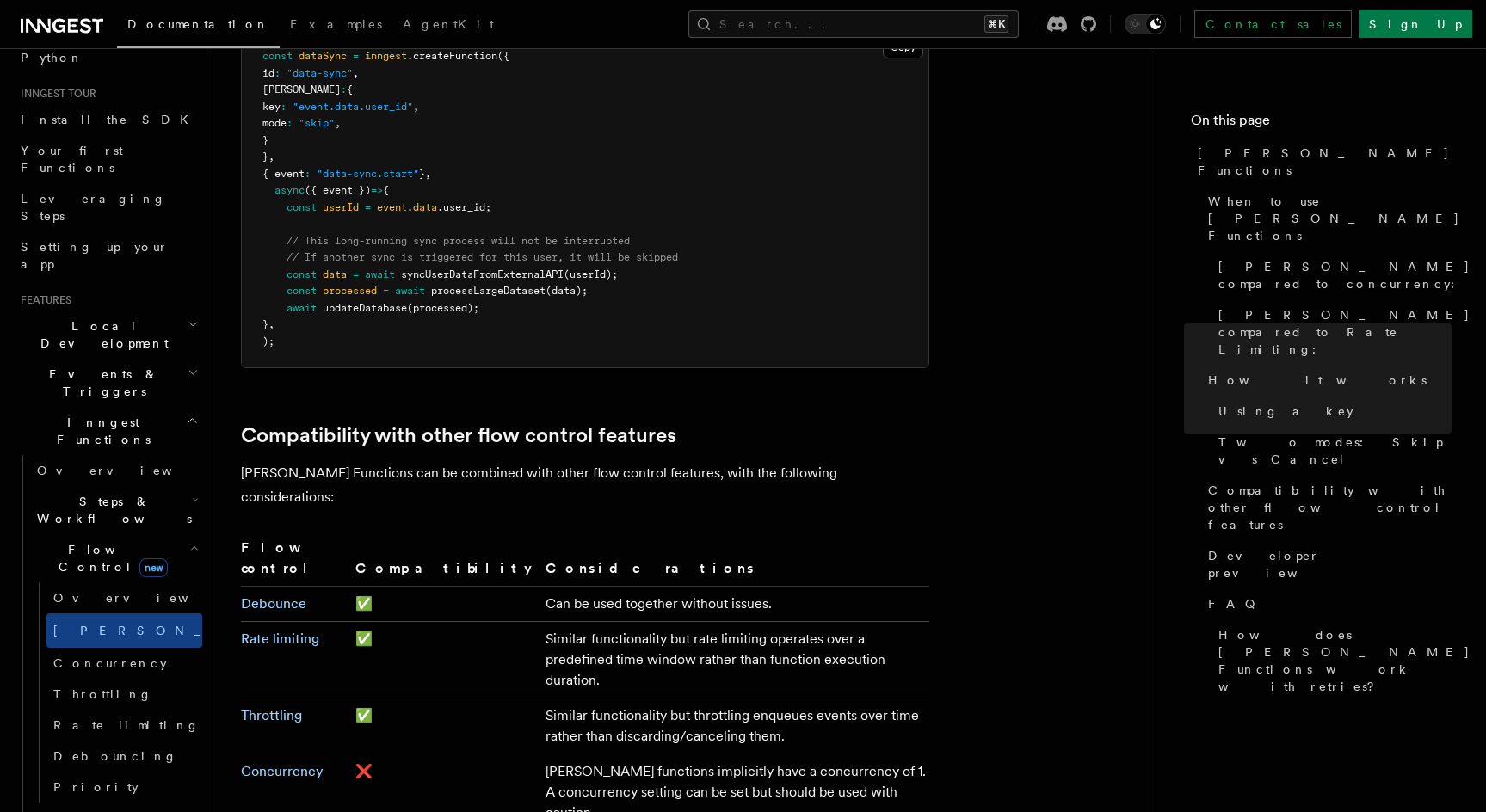
scroll to position [2601, 0]
